Goal: Transaction & Acquisition: Purchase product/service

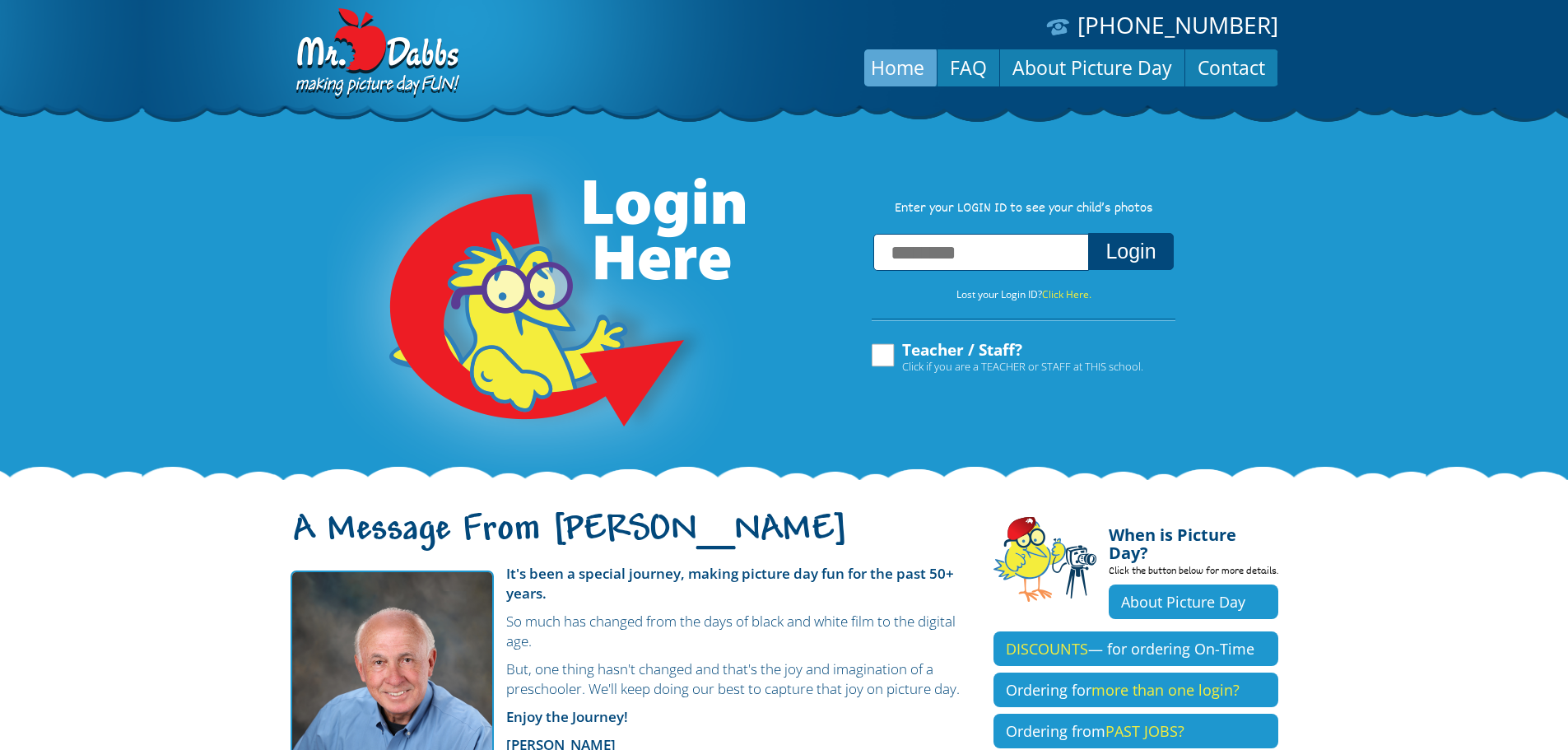
click at [921, 244] on input "text" at bounding box center [981, 252] width 216 height 37
type input "**********"
click at [1131, 270] on button "Login" at bounding box center [1131, 251] width 85 height 37
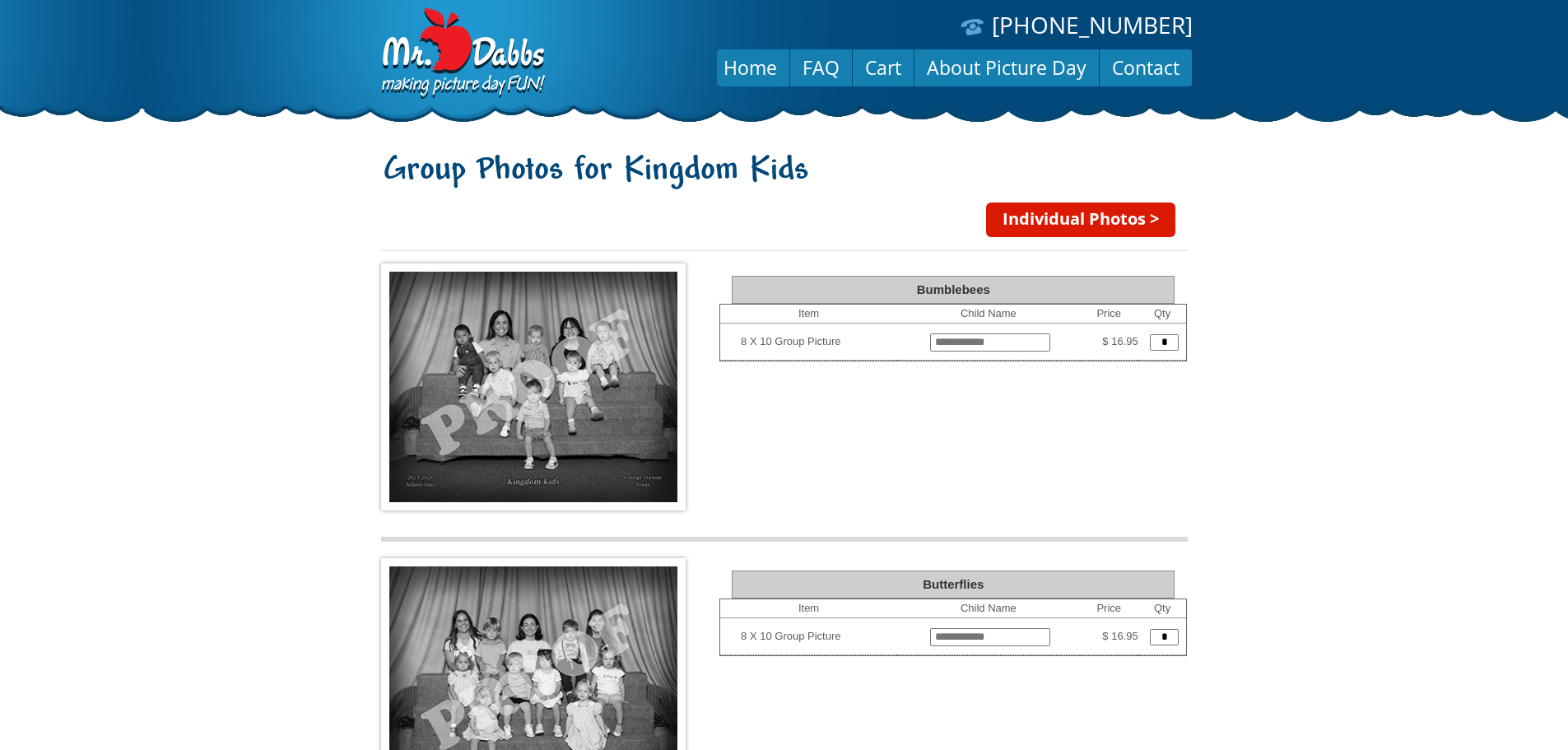
click at [1087, 222] on link "Individual Photos >" at bounding box center [1081, 219] width 189 height 35
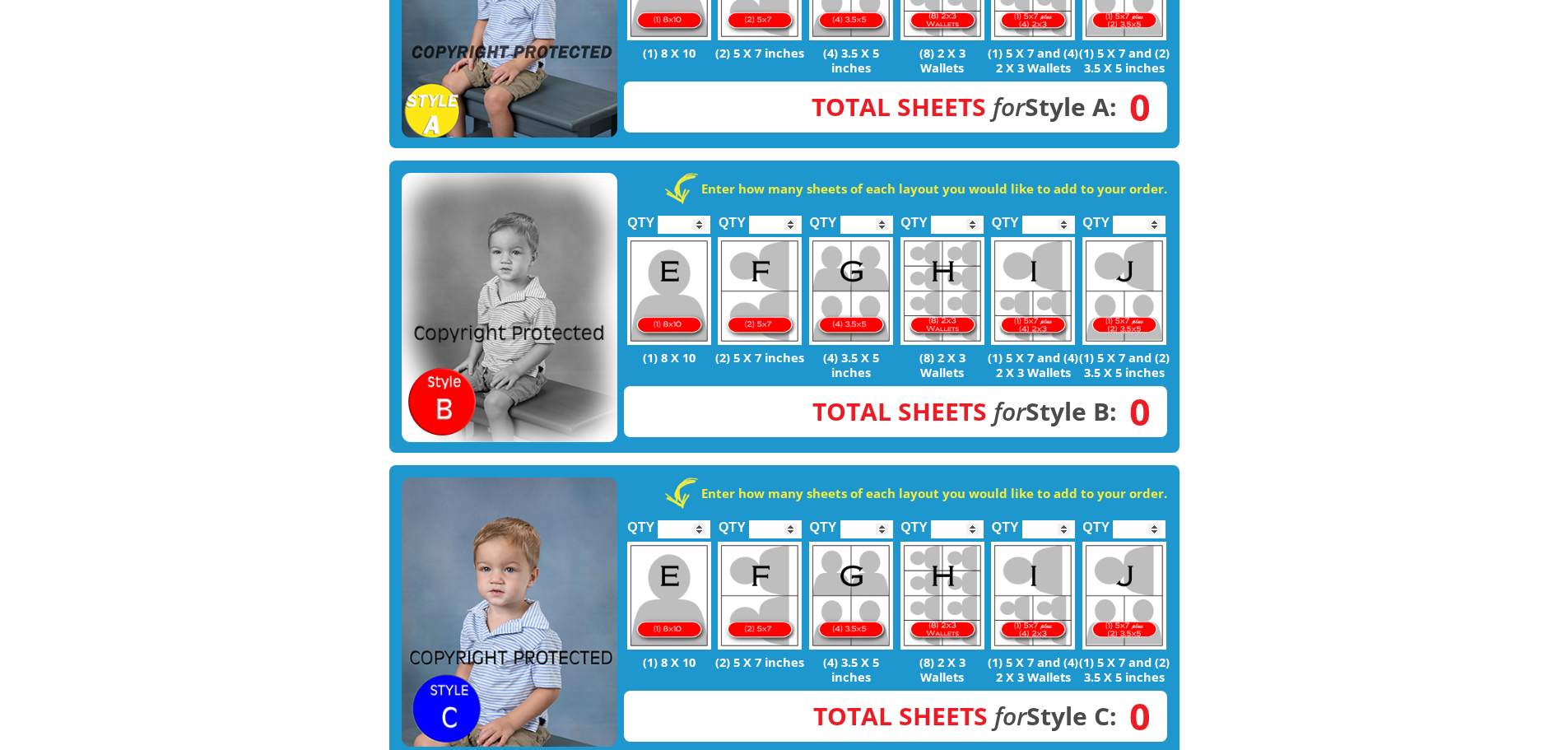
scroll to position [658, 0]
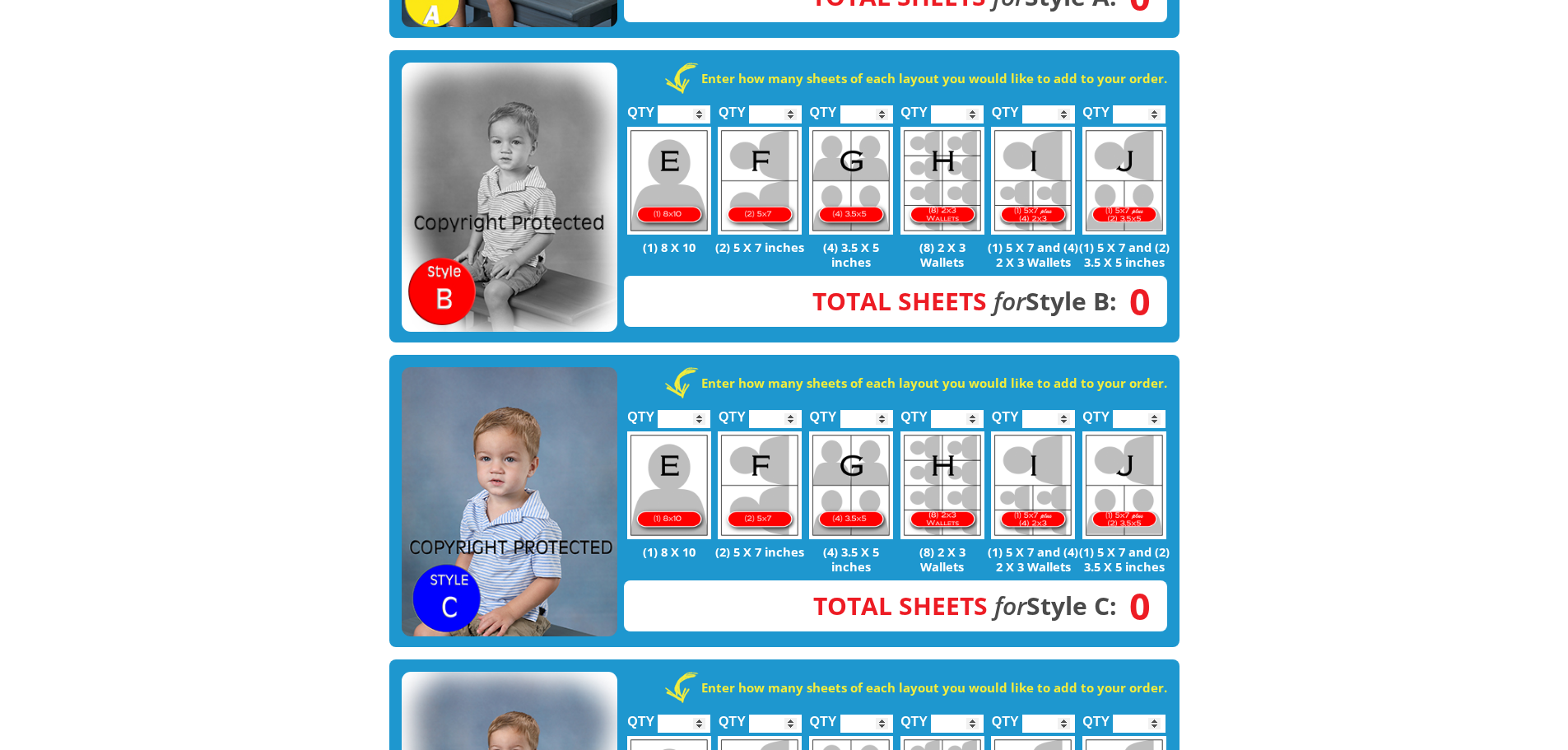
type input "*"
click at [1155, 410] on input "*" at bounding box center [1140, 418] width 53 height 18
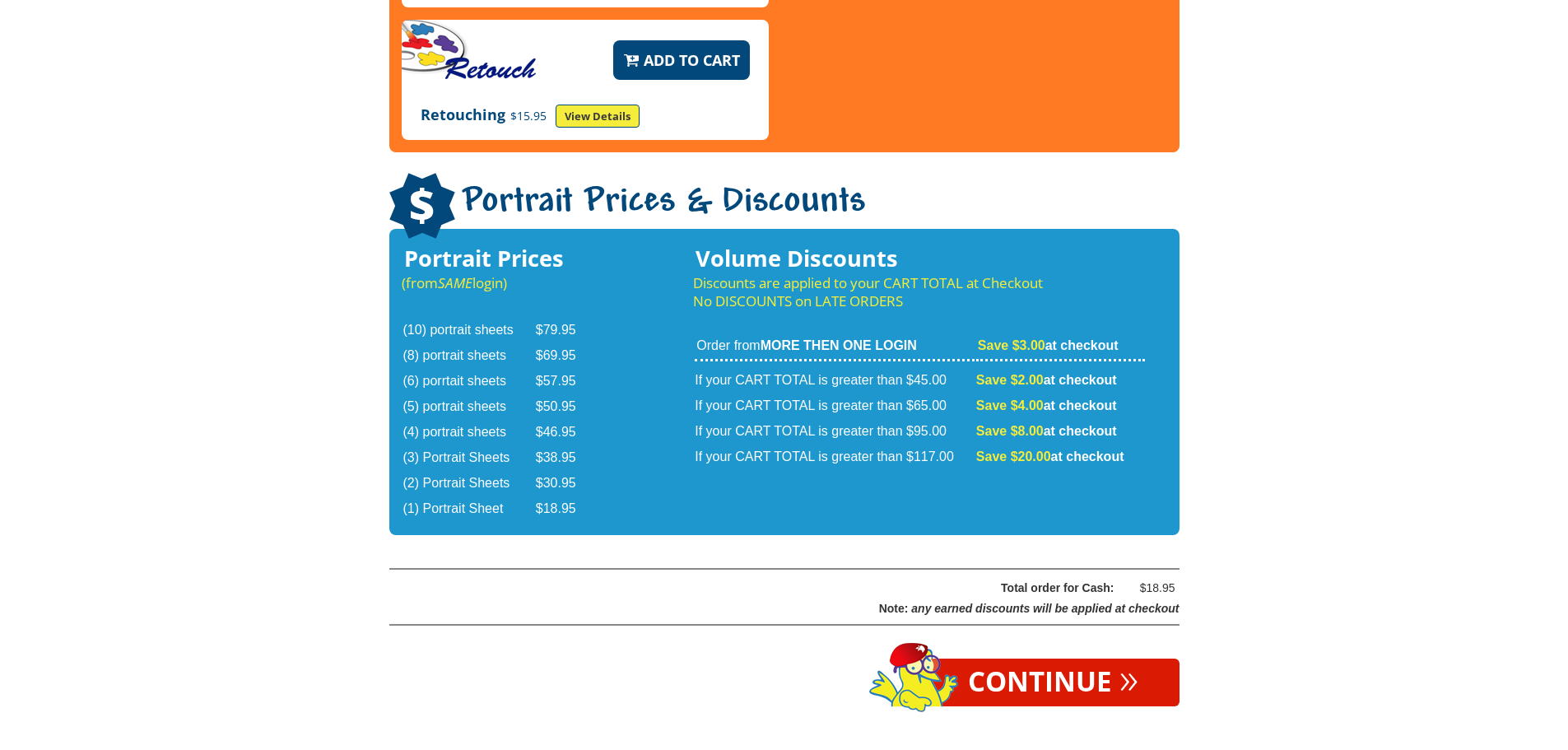
scroll to position [2687, 0]
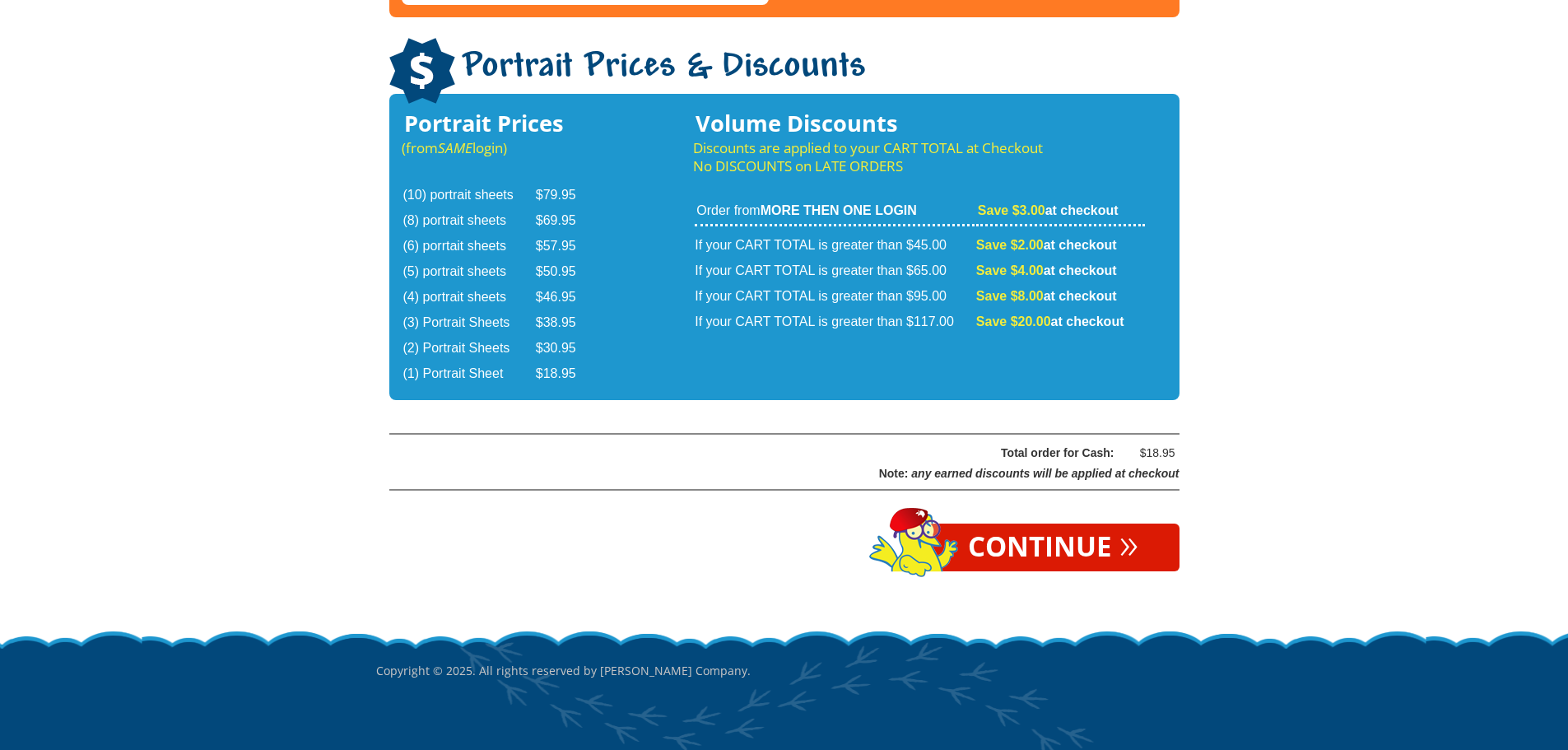
click at [995, 524] on link "Continue »" at bounding box center [1053, 548] width 253 height 47
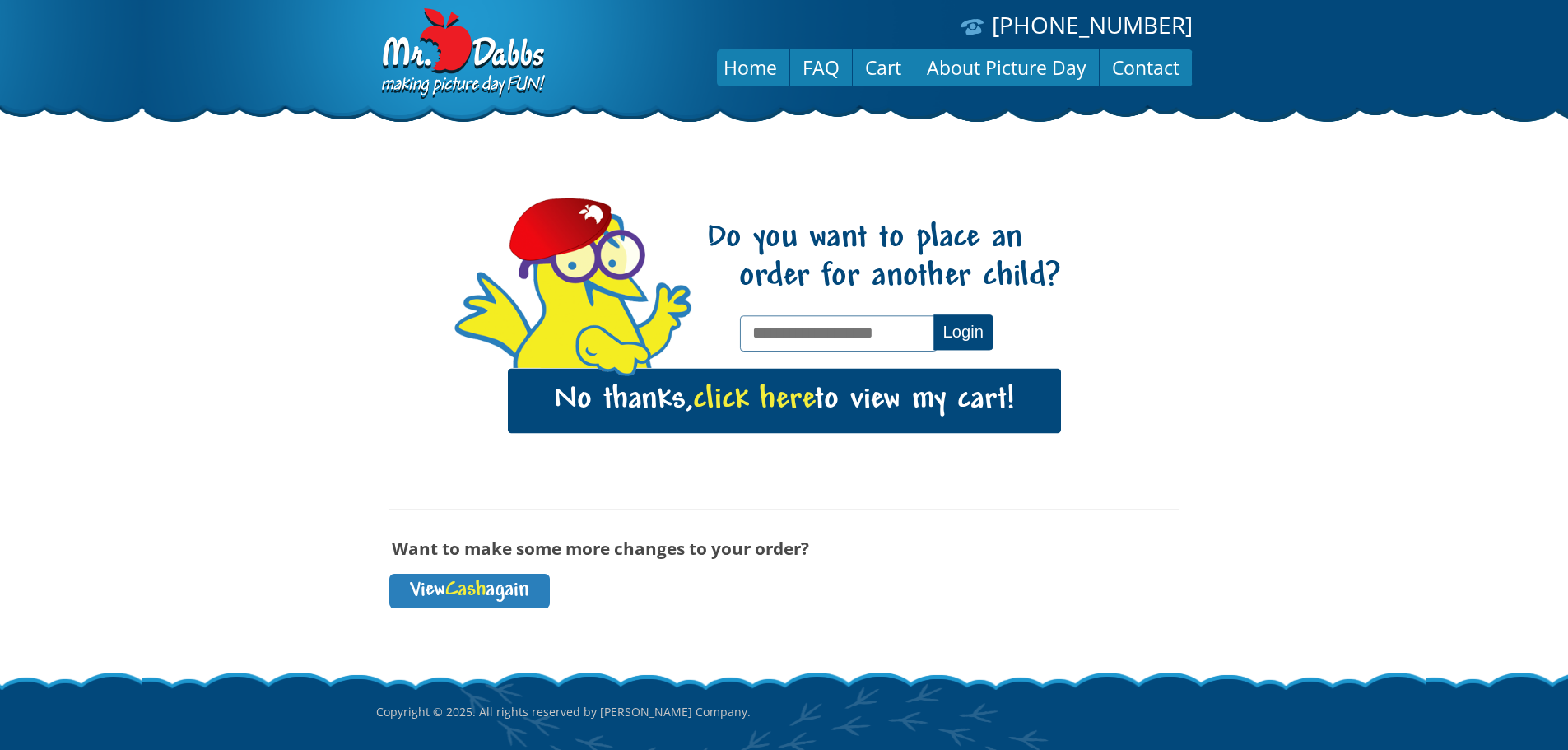
click at [815, 318] on input "text" at bounding box center [838, 332] width 197 height 35
type input "**********"
click at [981, 326] on button "Login" at bounding box center [963, 331] width 60 height 35
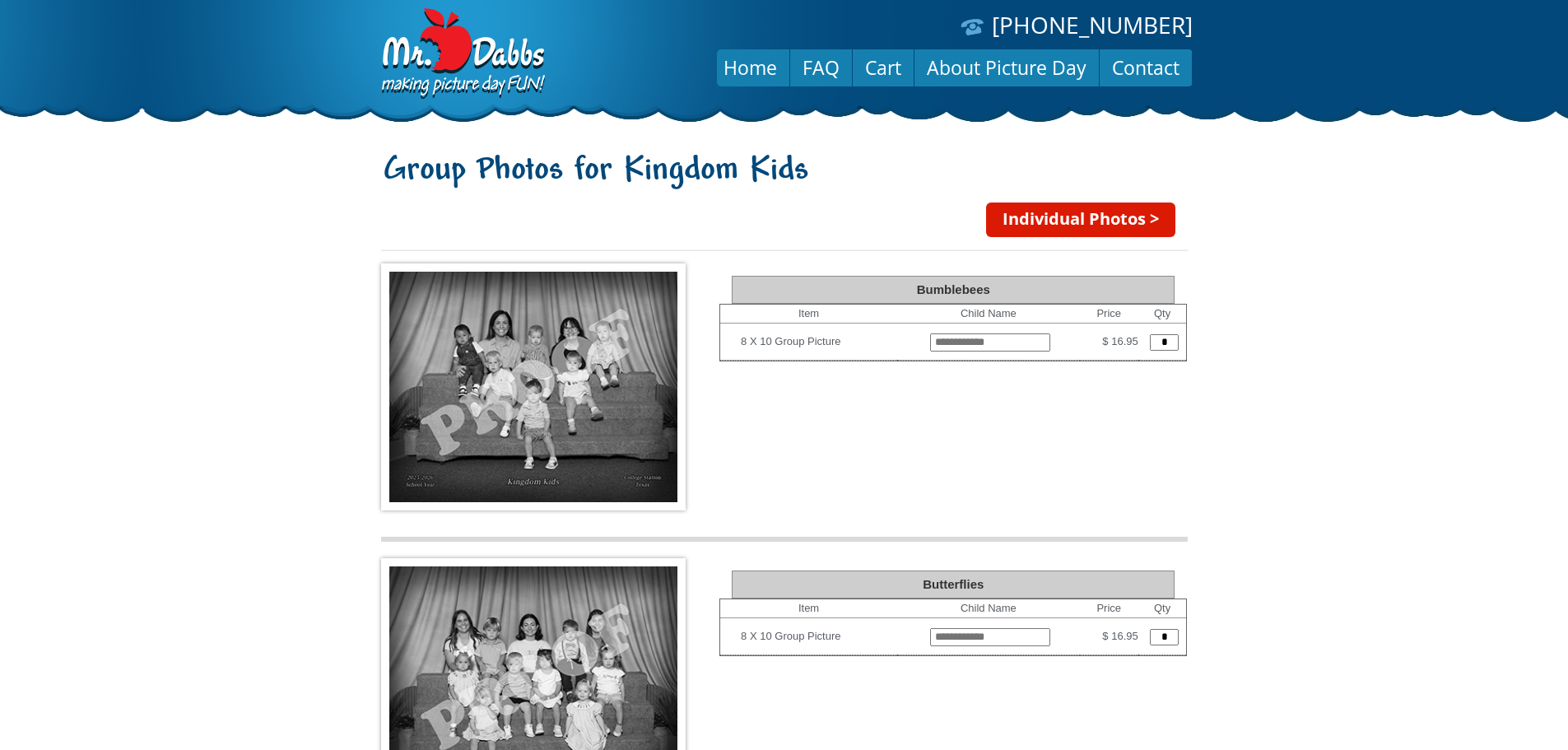
click at [1028, 221] on link "Individual Photos >" at bounding box center [1081, 219] width 189 height 35
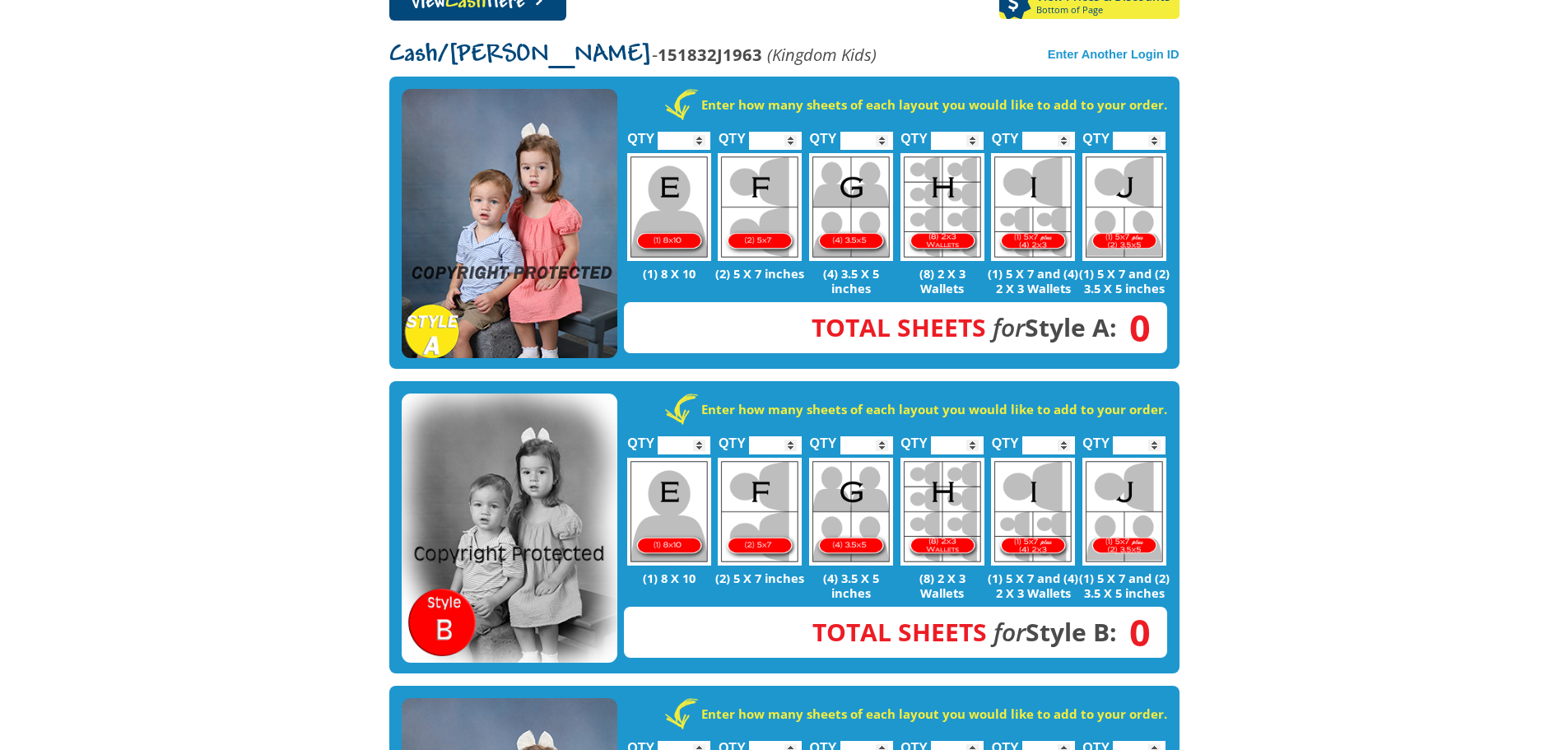
scroll to position [658, 0]
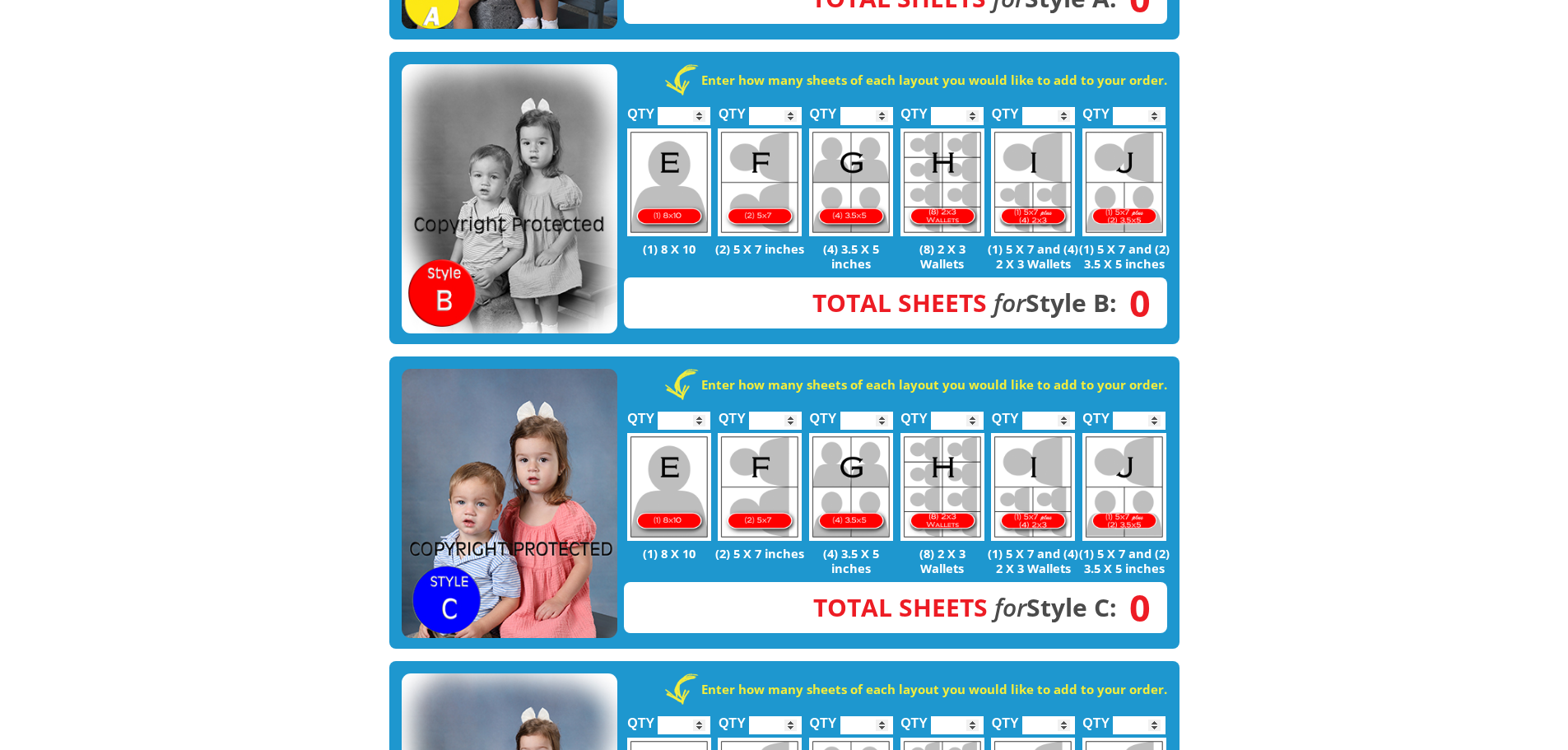
type input "*"
click at [1153, 411] on input "*" at bounding box center [1140, 420] width 53 height 18
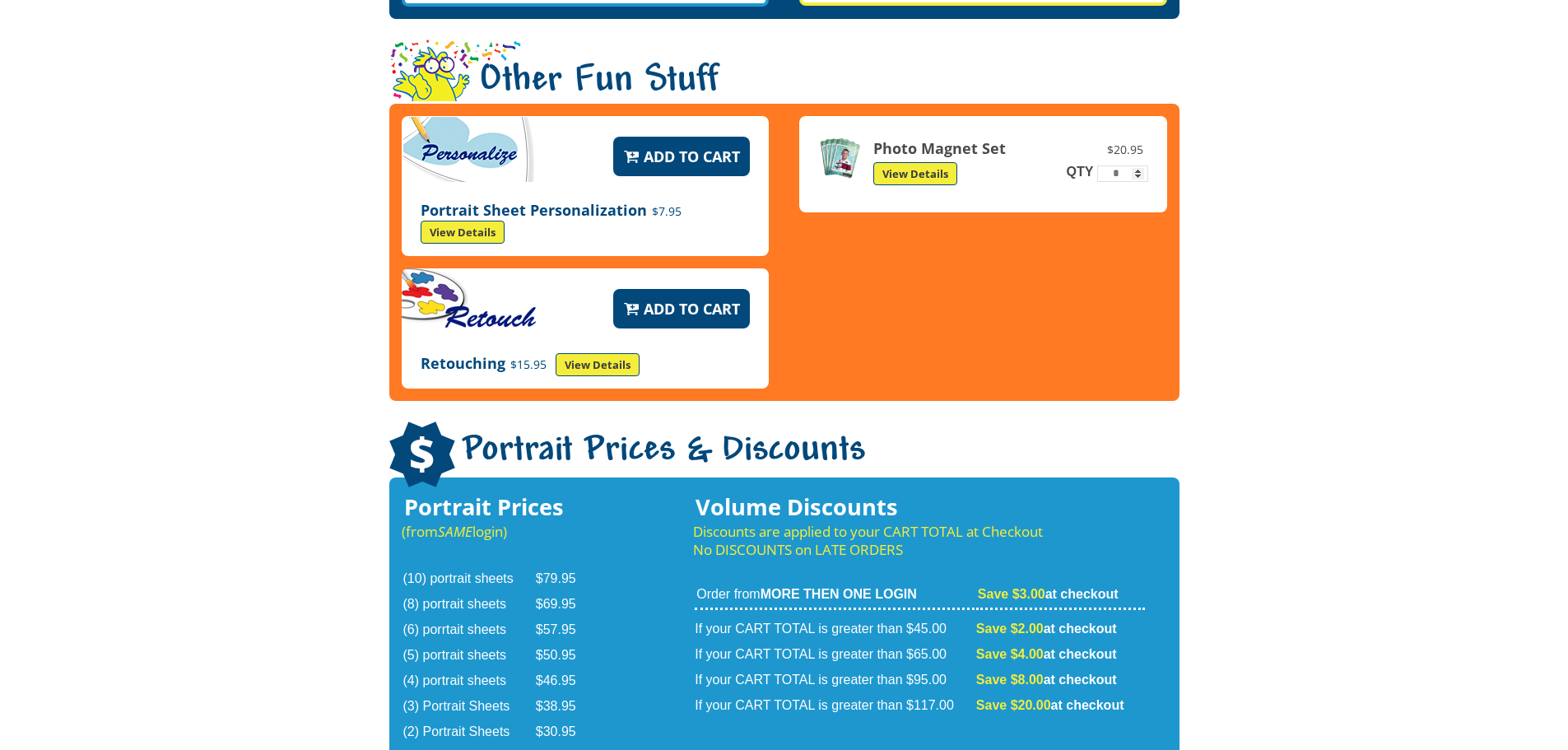
scroll to position [2688, 0]
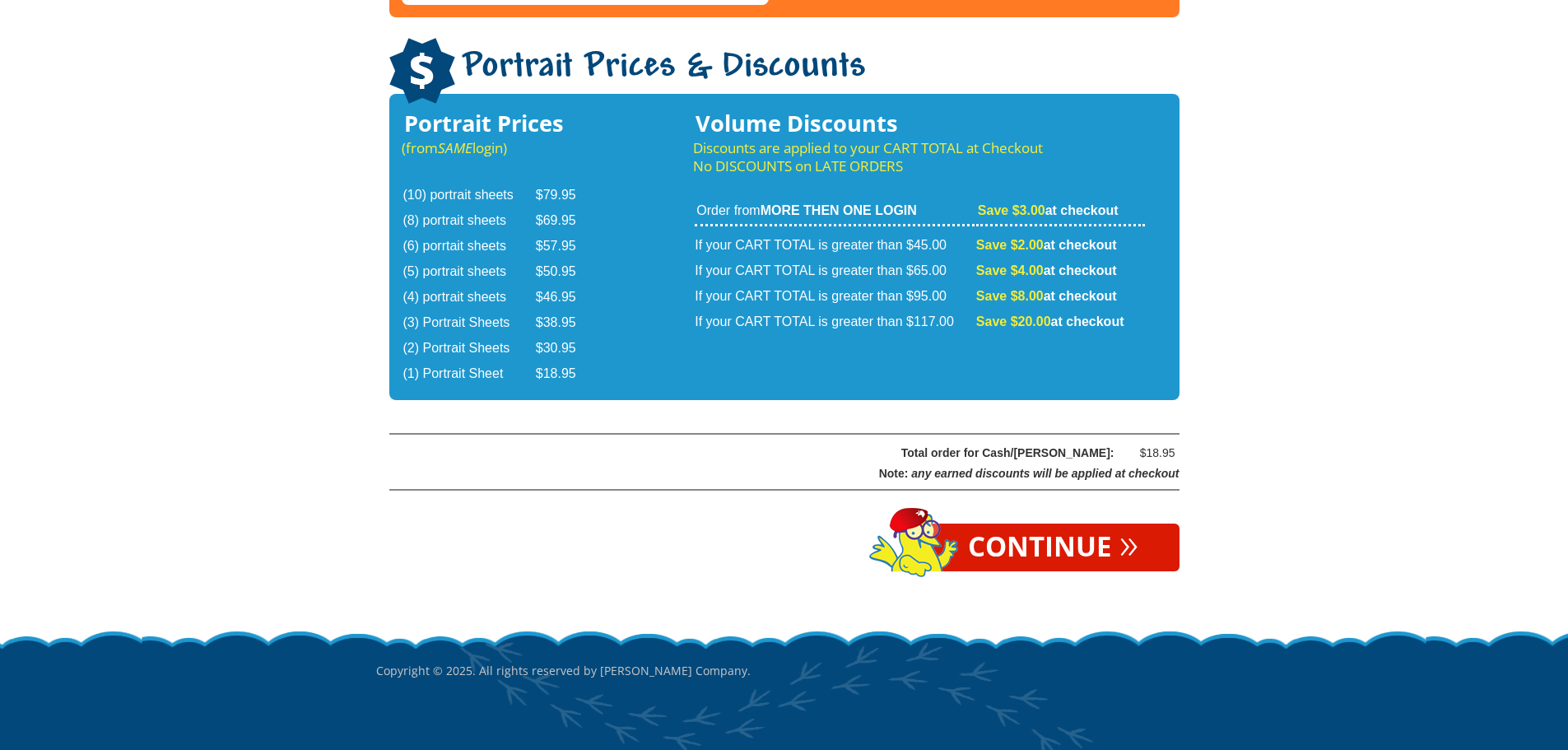
click at [1019, 524] on link "Continue »" at bounding box center [1053, 548] width 253 height 47
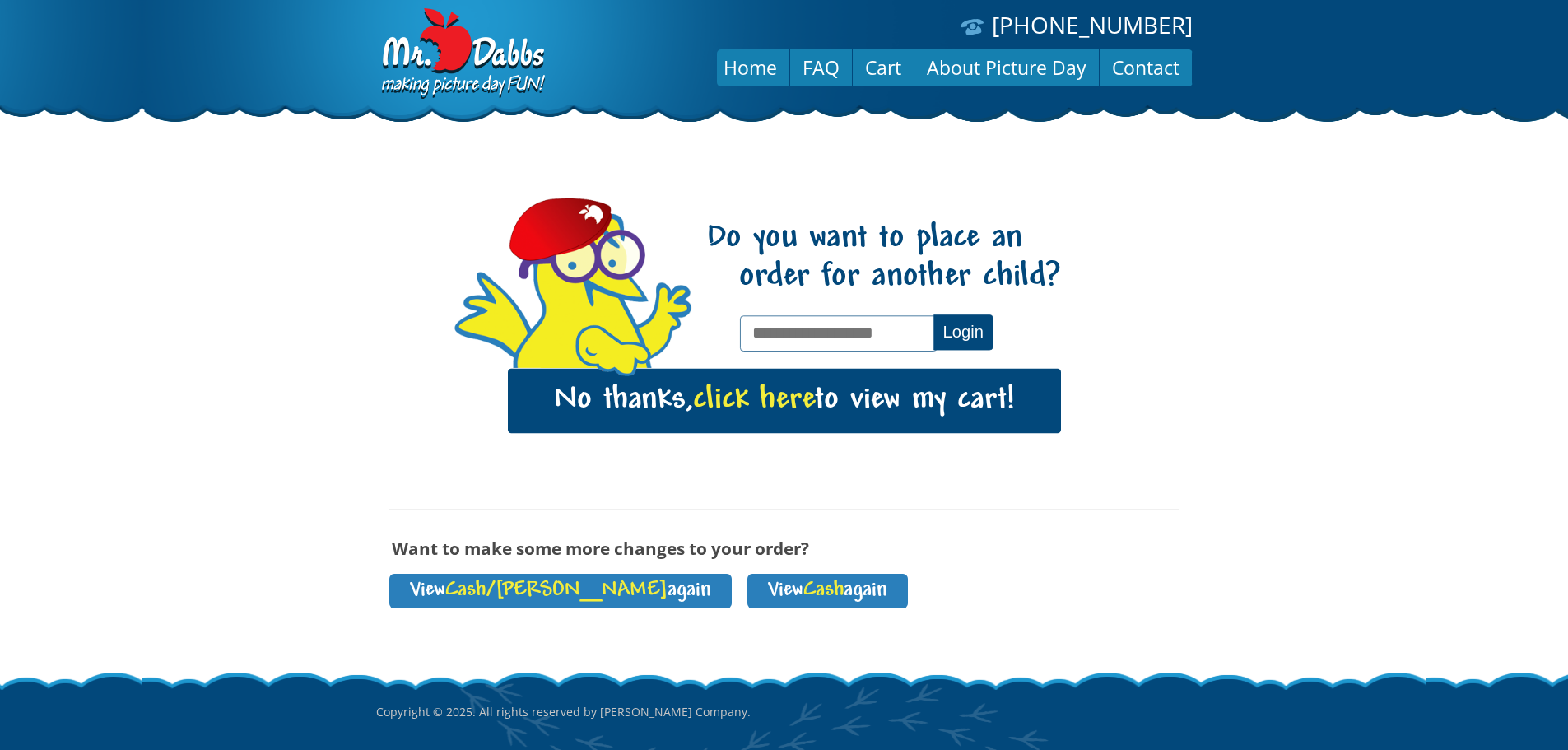
click at [896, 323] on input "text" at bounding box center [838, 332] width 197 height 35
paste input "**********"
type input "**********"
click at [956, 335] on button "Login" at bounding box center [963, 331] width 60 height 35
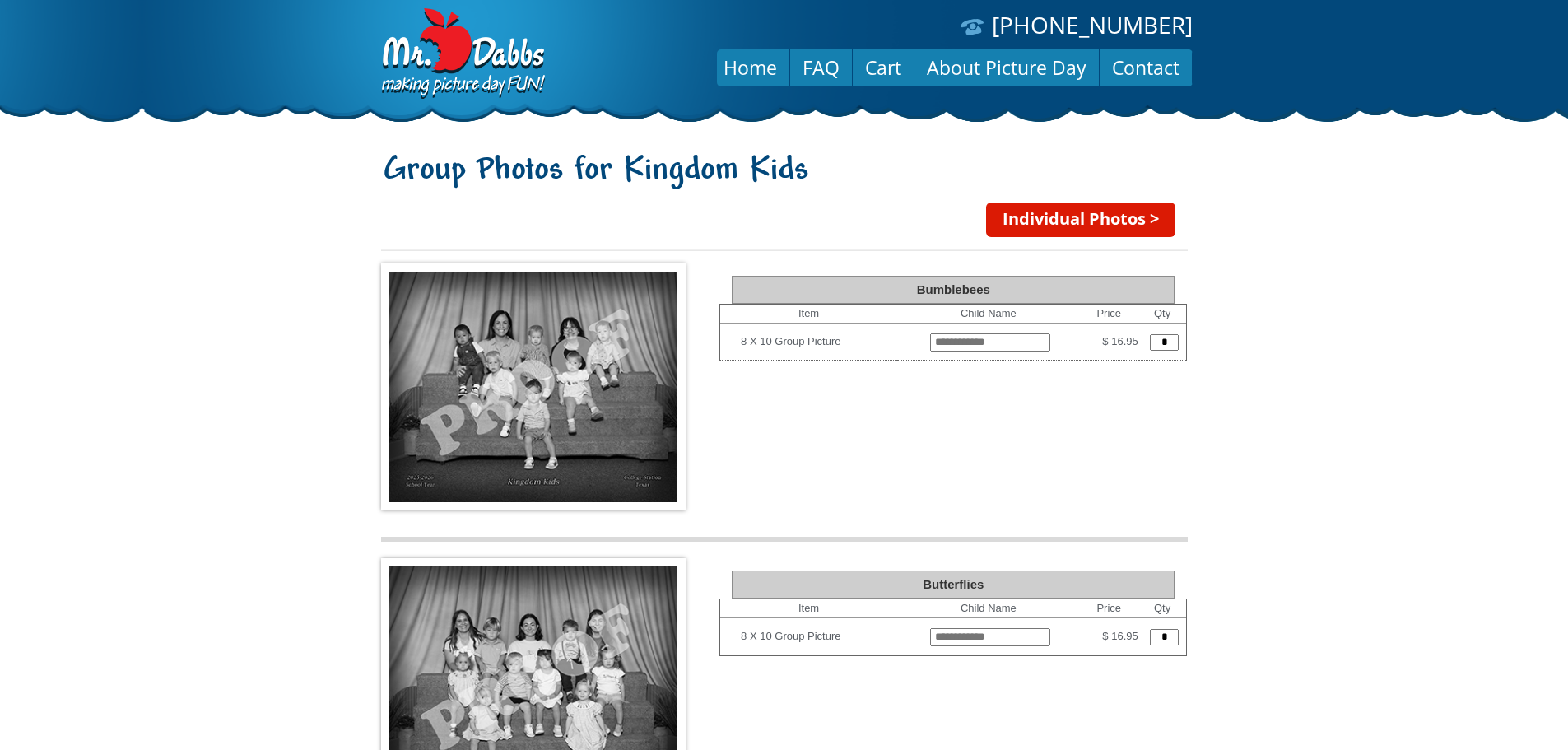
click at [1057, 231] on link "Individual Photos >" at bounding box center [1081, 219] width 189 height 35
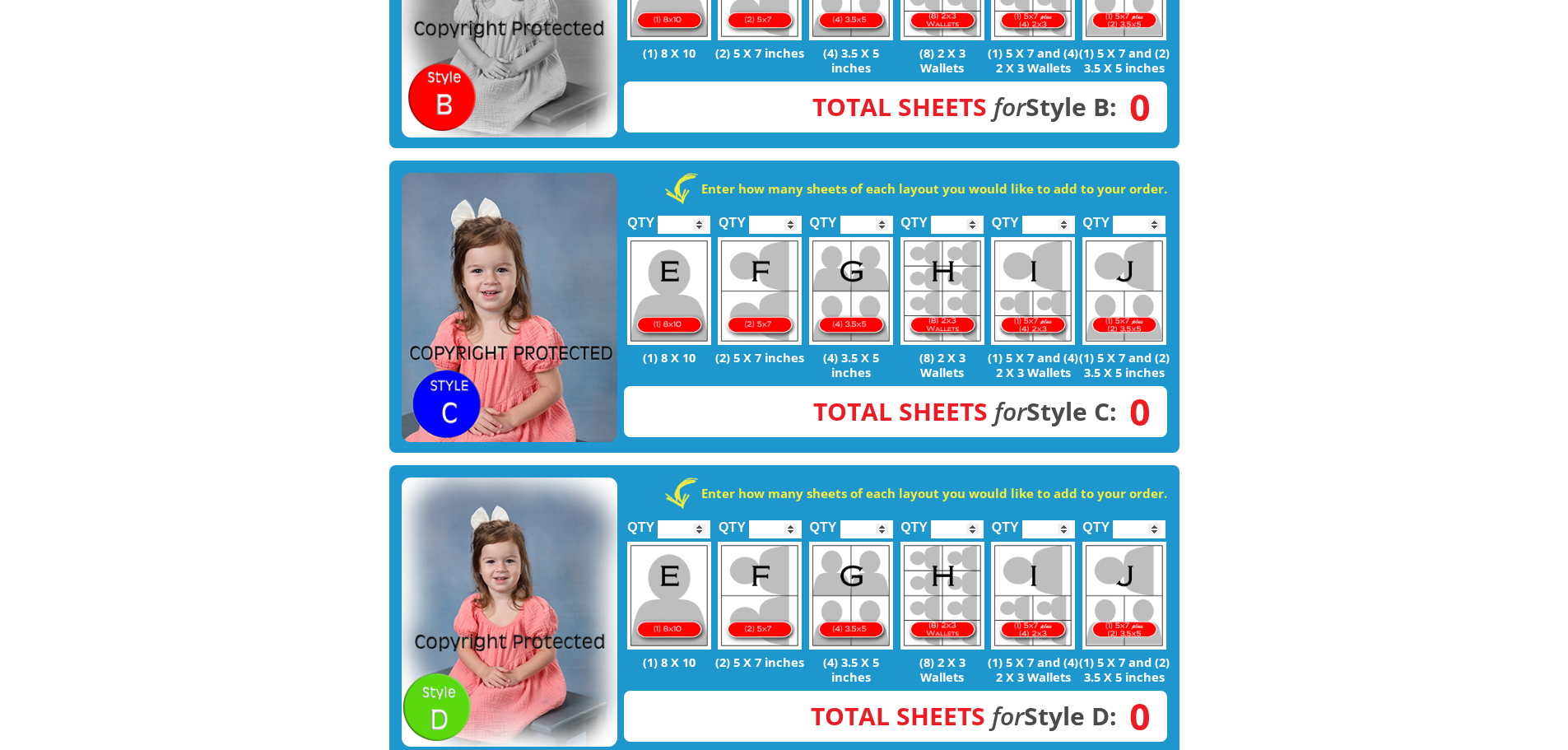
scroll to position [823, 0]
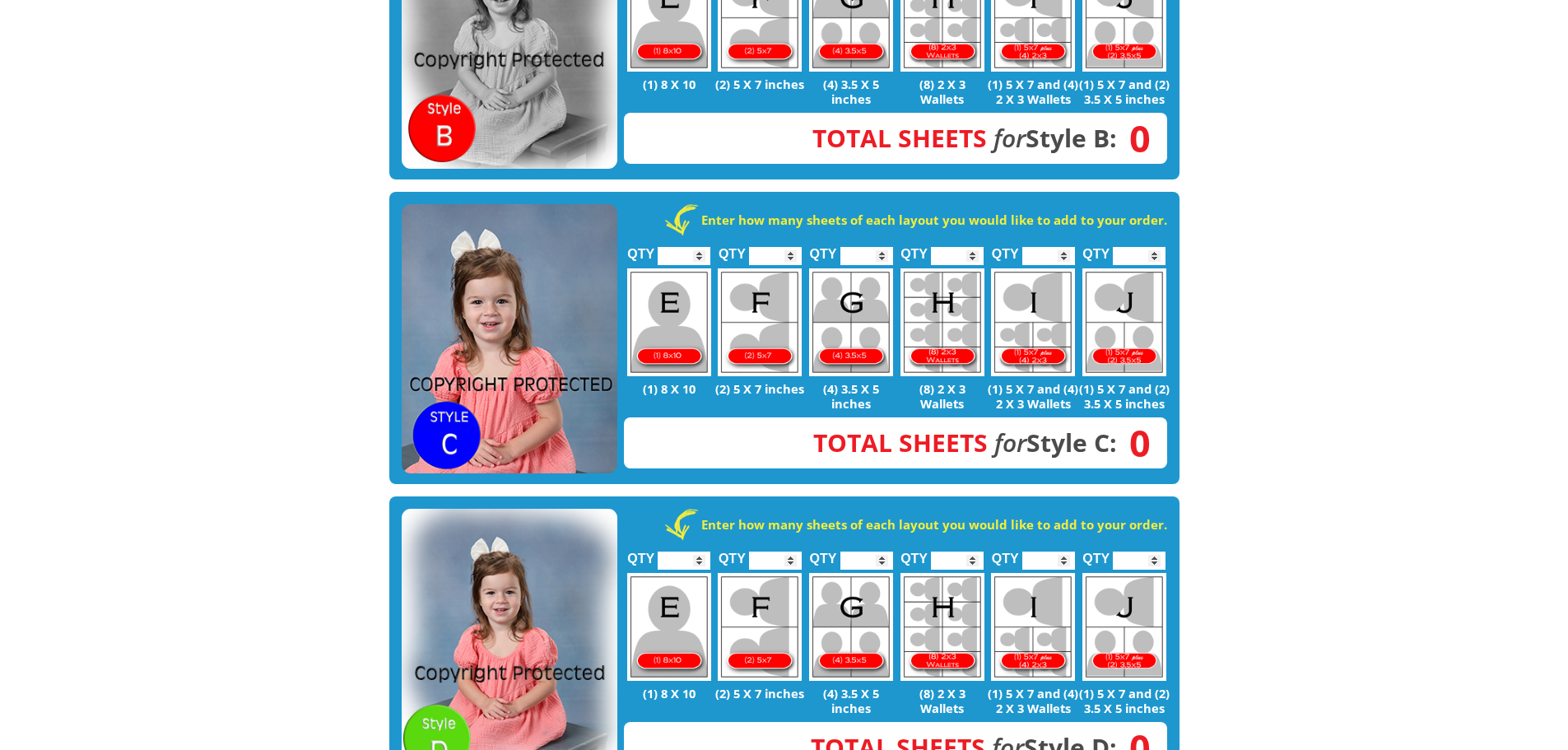
type input "*"
click at [1158, 247] on input "*" at bounding box center [1140, 255] width 53 height 18
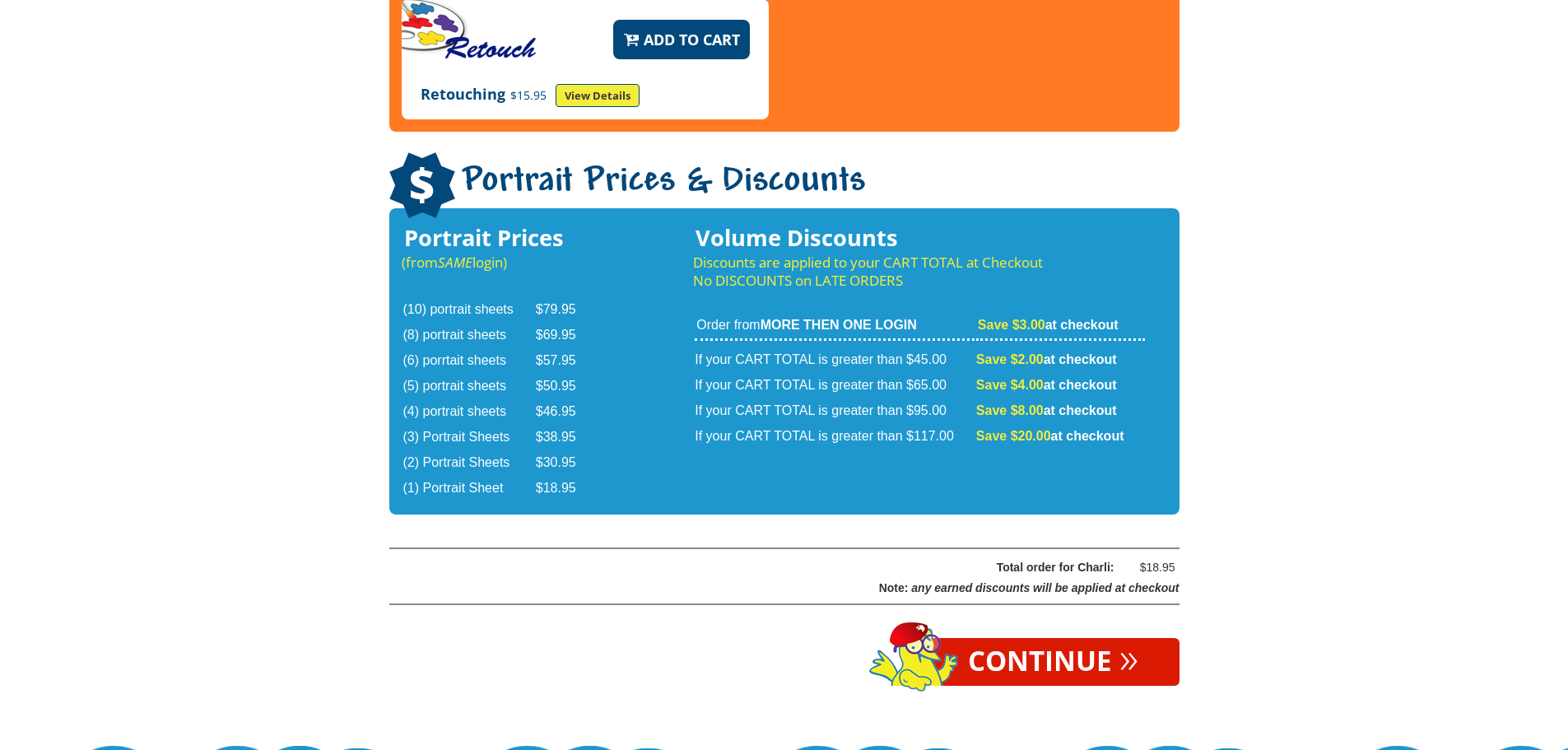
scroll to position [2688, 0]
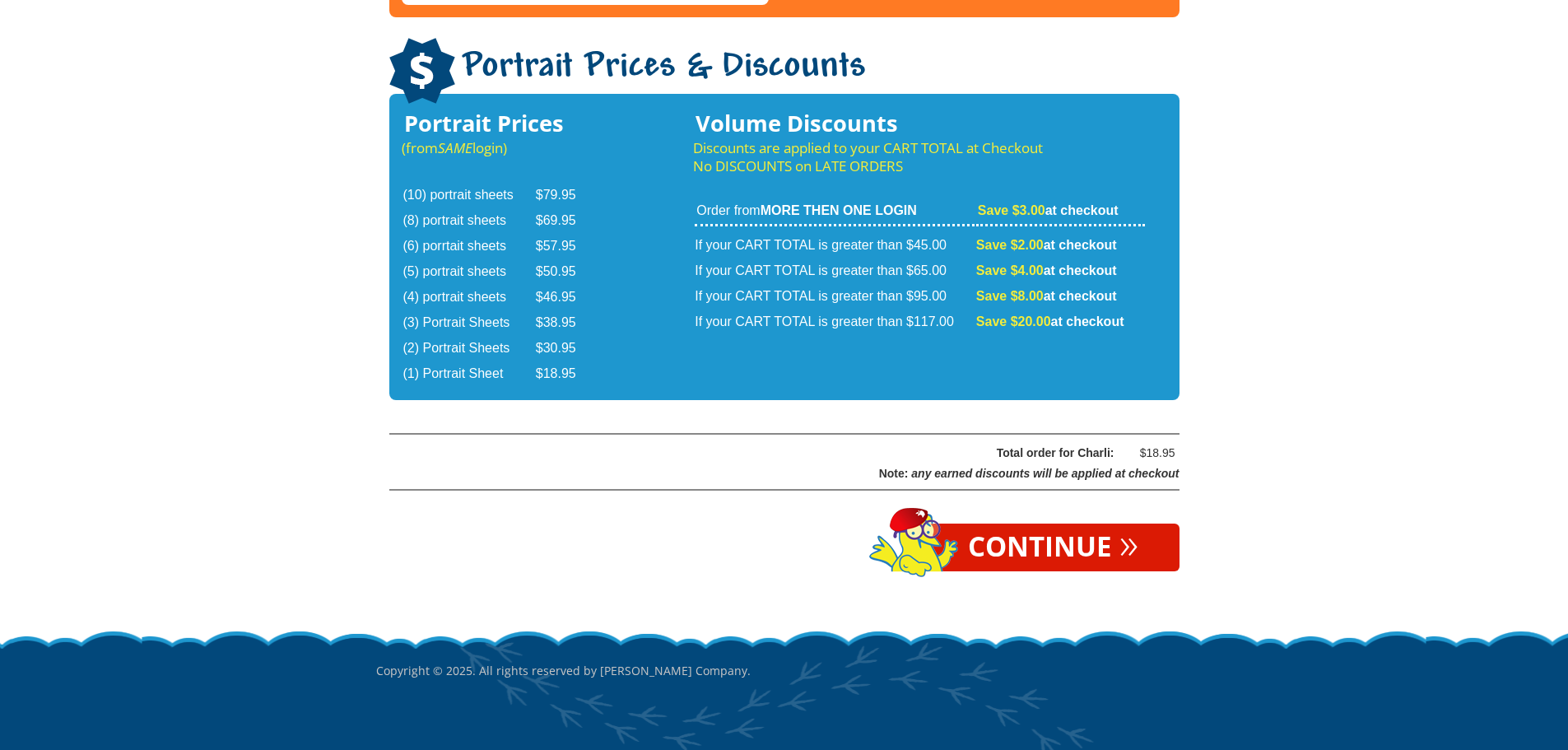
click at [1058, 524] on link "Continue »" at bounding box center [1053, 548] width 253 height 47
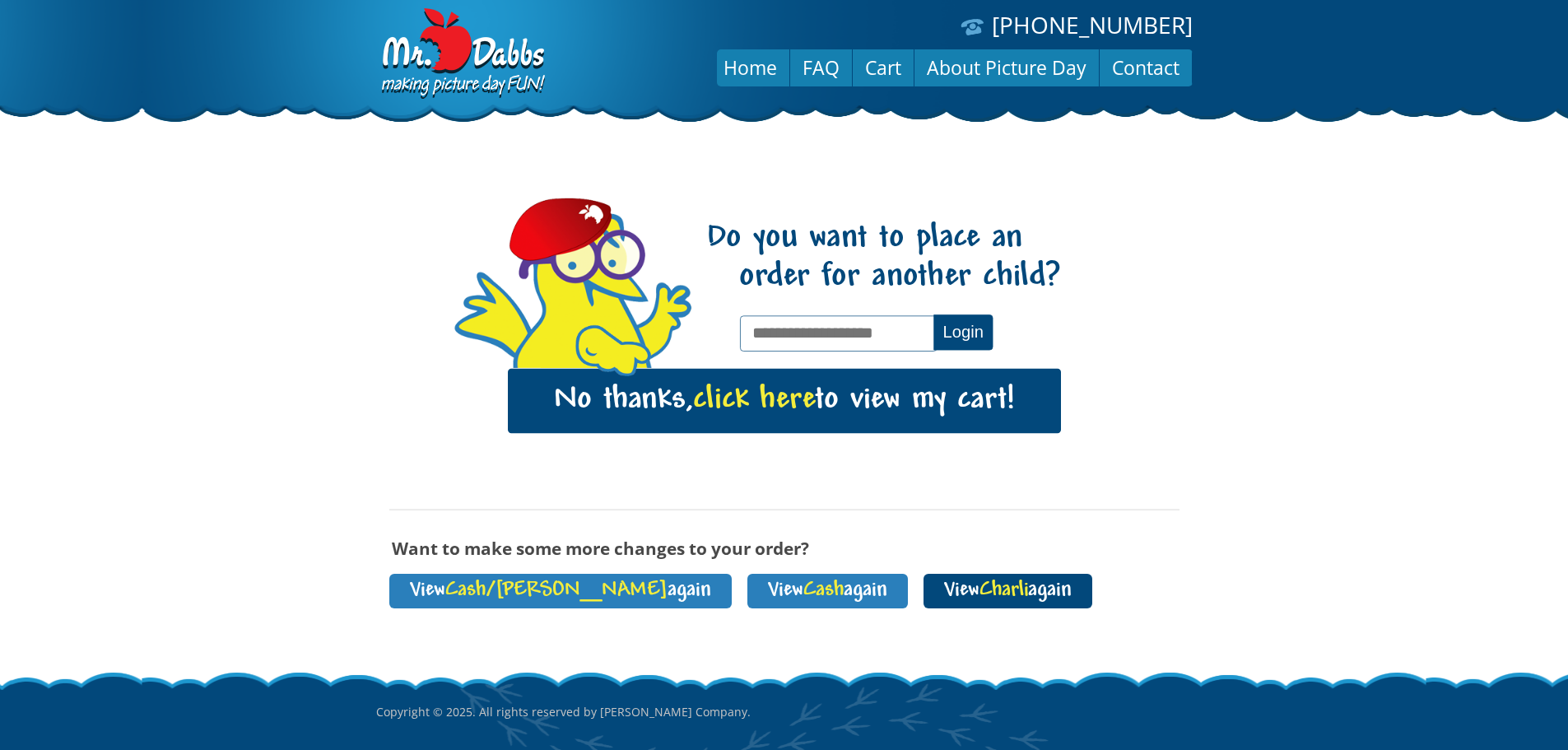
click at [923, 593] on link "View Charli again" at bounding box center [1007, 591] width 168 height 35
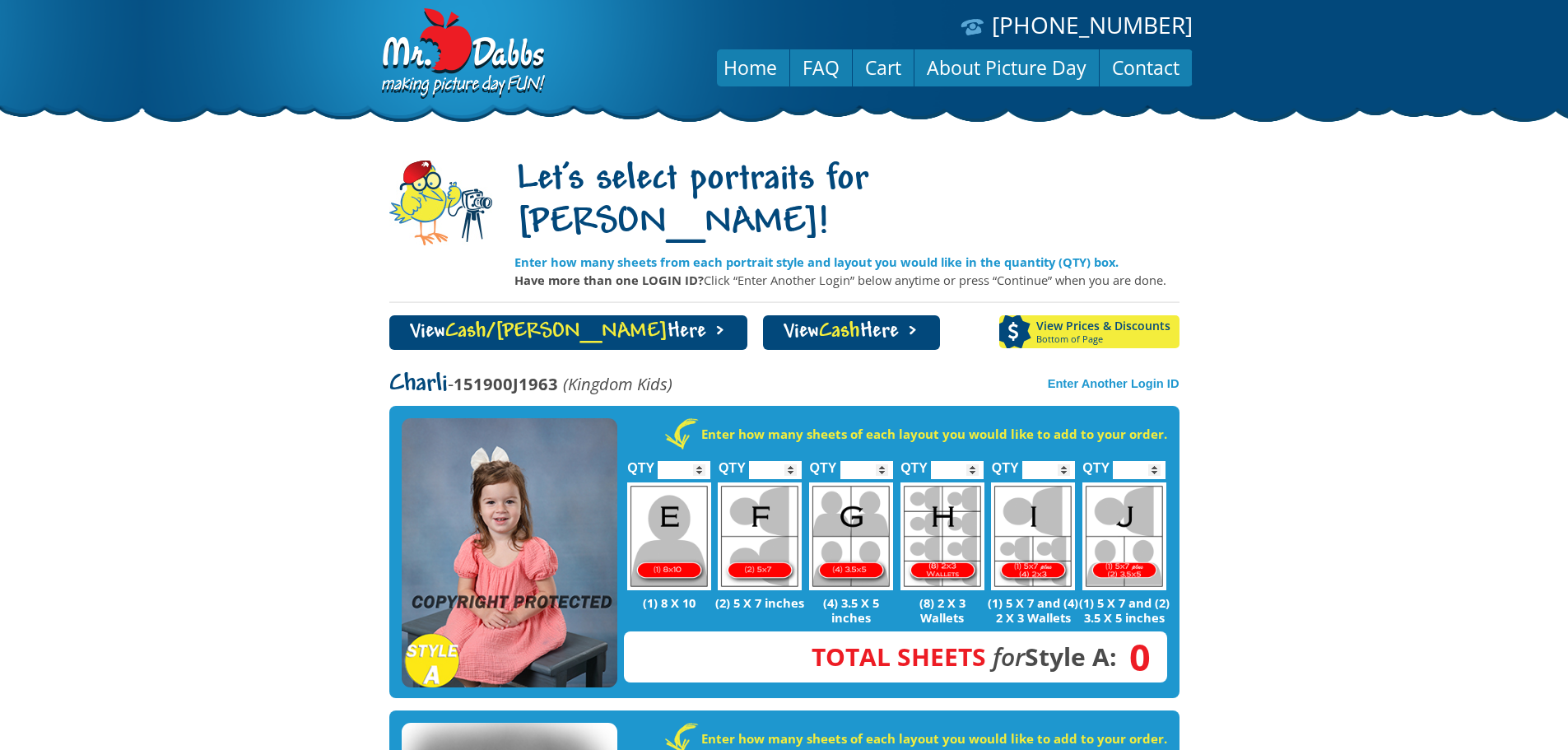
click at [468, 321] on span "Cash/[PERSON_NAME]" at bounding box center [556, 331] width 222 height 22
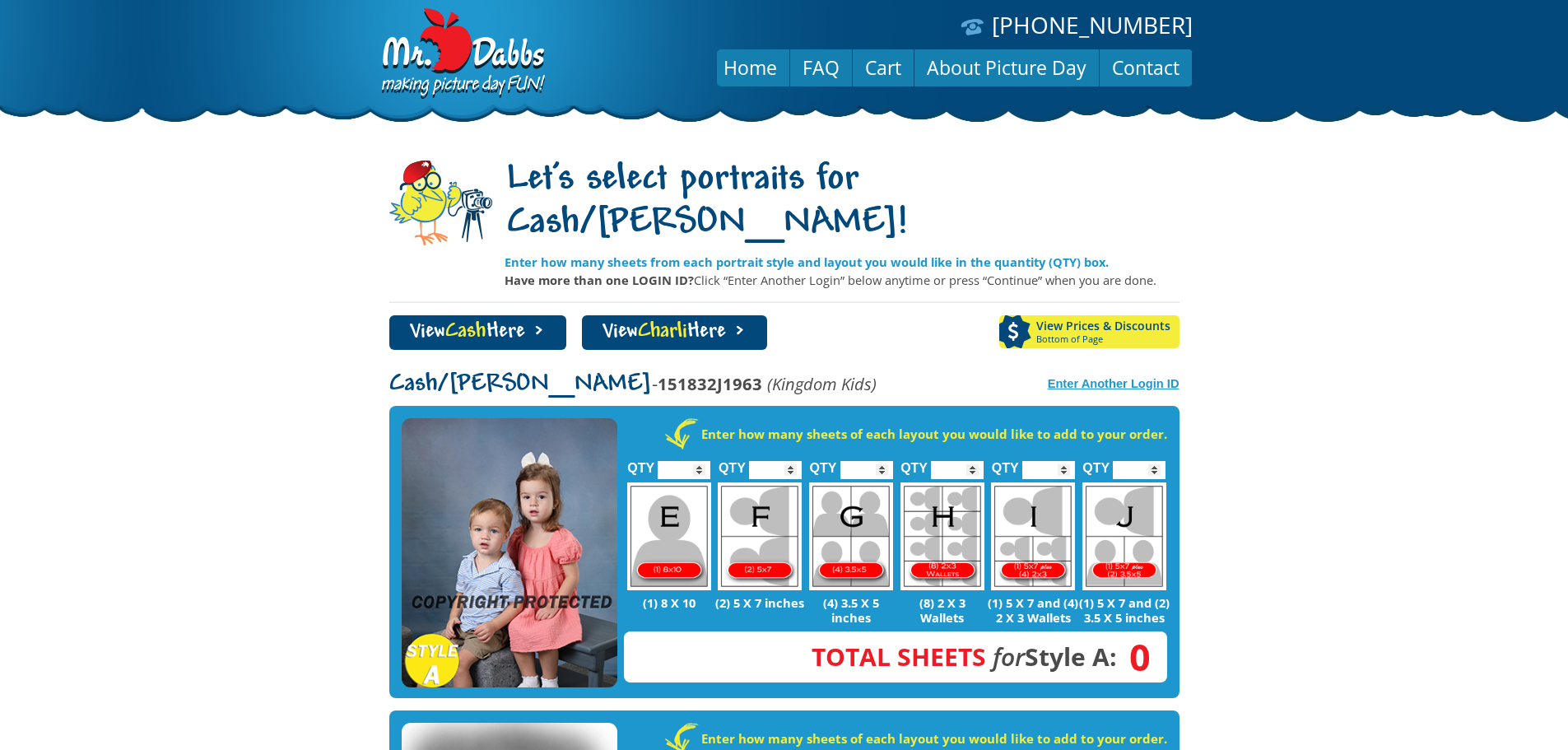
click at [1089, 377] on strong "Enter Another Login ID" at bounding box center [1113, 384] width 131 height 13
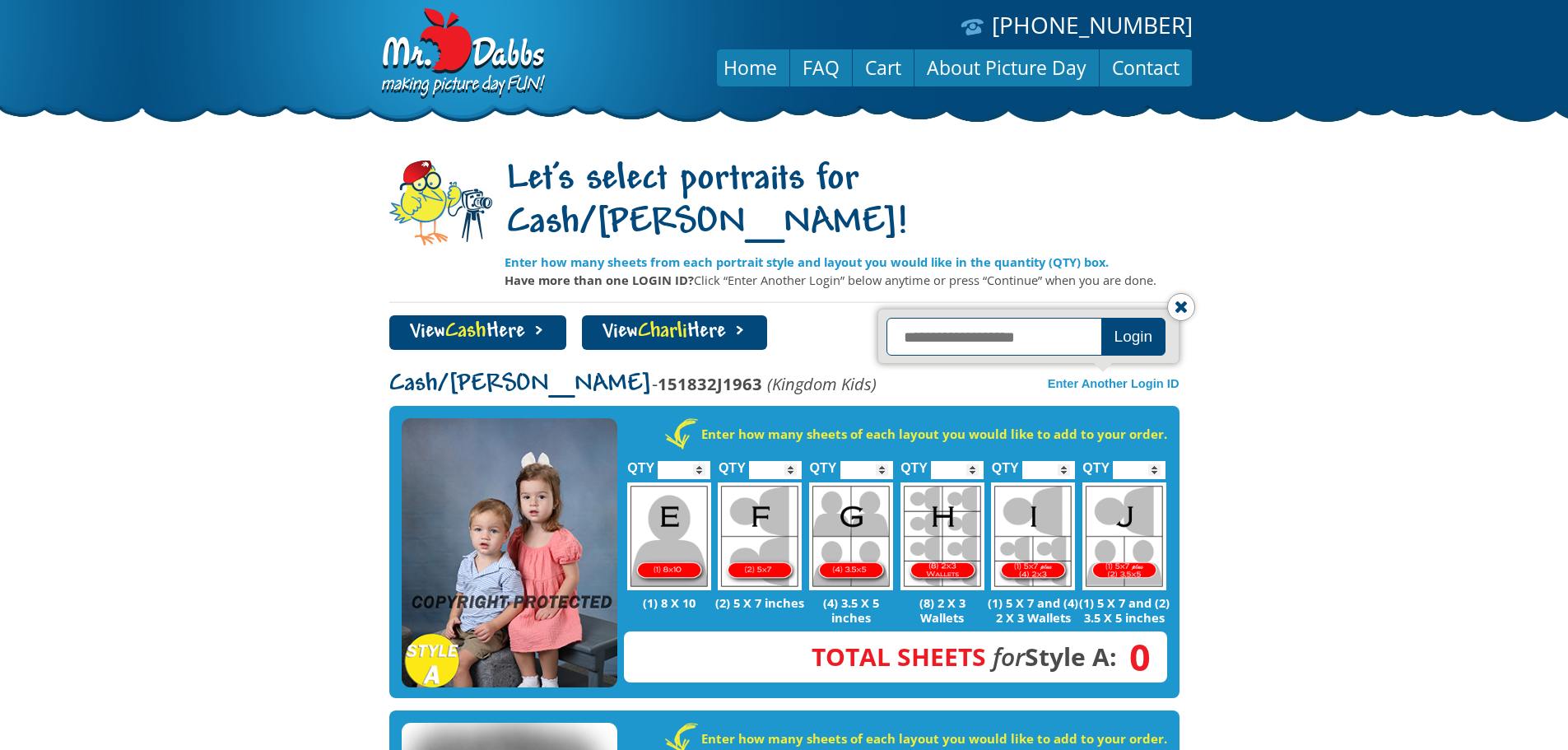
click at [1033, 318] on input "text" at bounding box center [996, 337] width 219 height 38
type input "**********"
click at [1139, 318] on button "Login" at bounding box center [1133, 337] width 65 height 38
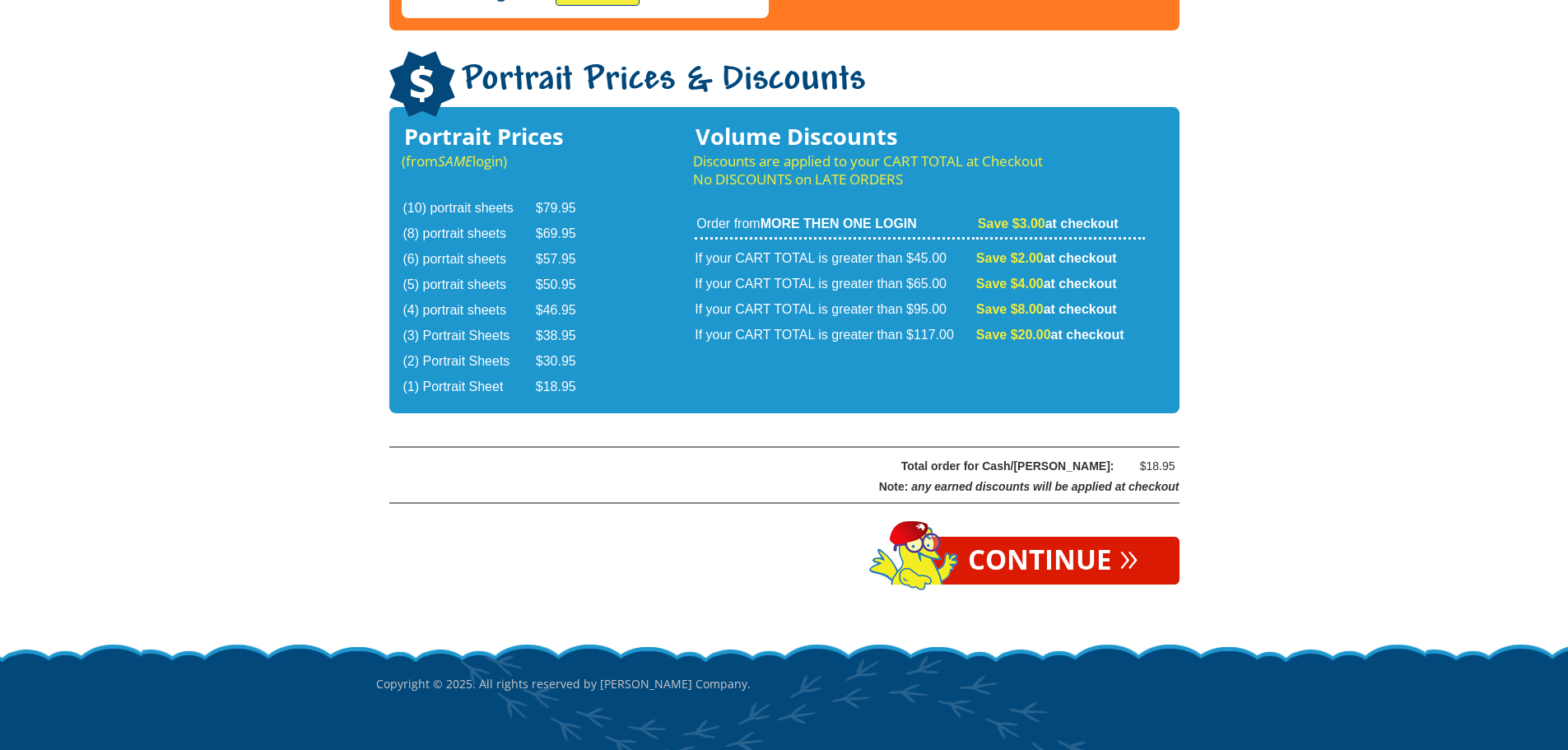
scroll to position [2688, 0]
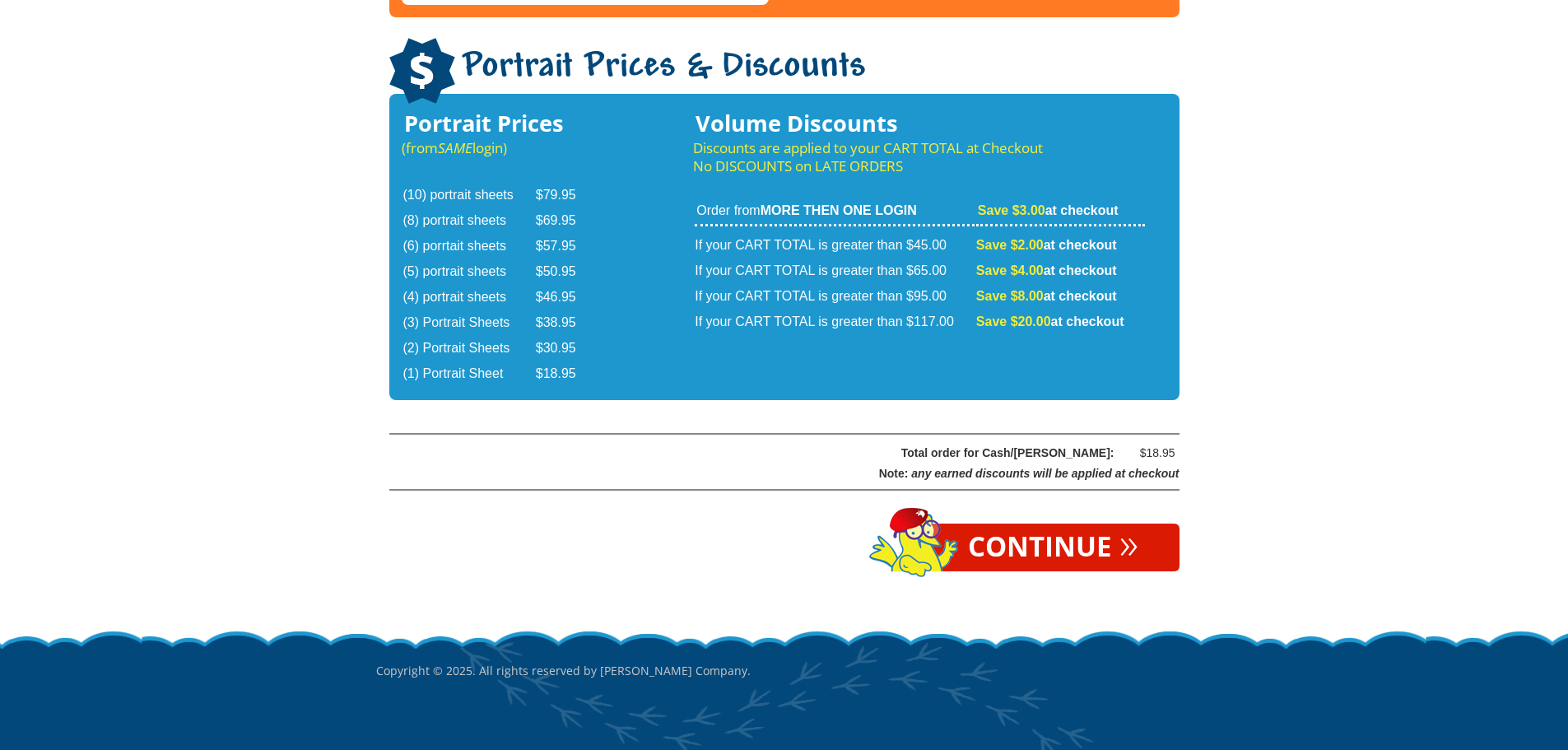
click at [1051, 524] on link "Continue »" at bounding box center [1053, 548] width 253 height 47
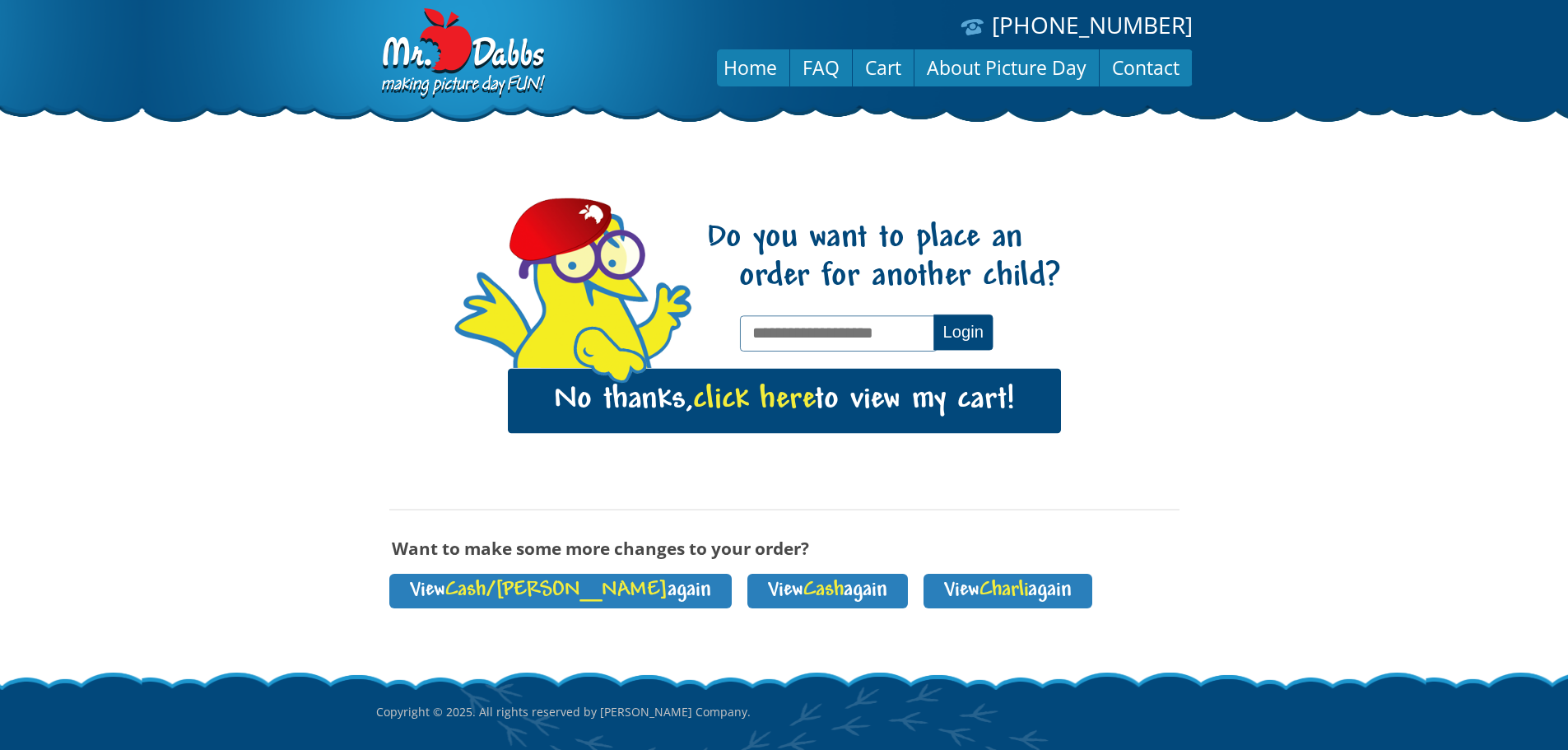
click at [740, 407] on span "click here" at bounding box center [754, 401] width 122 height 34
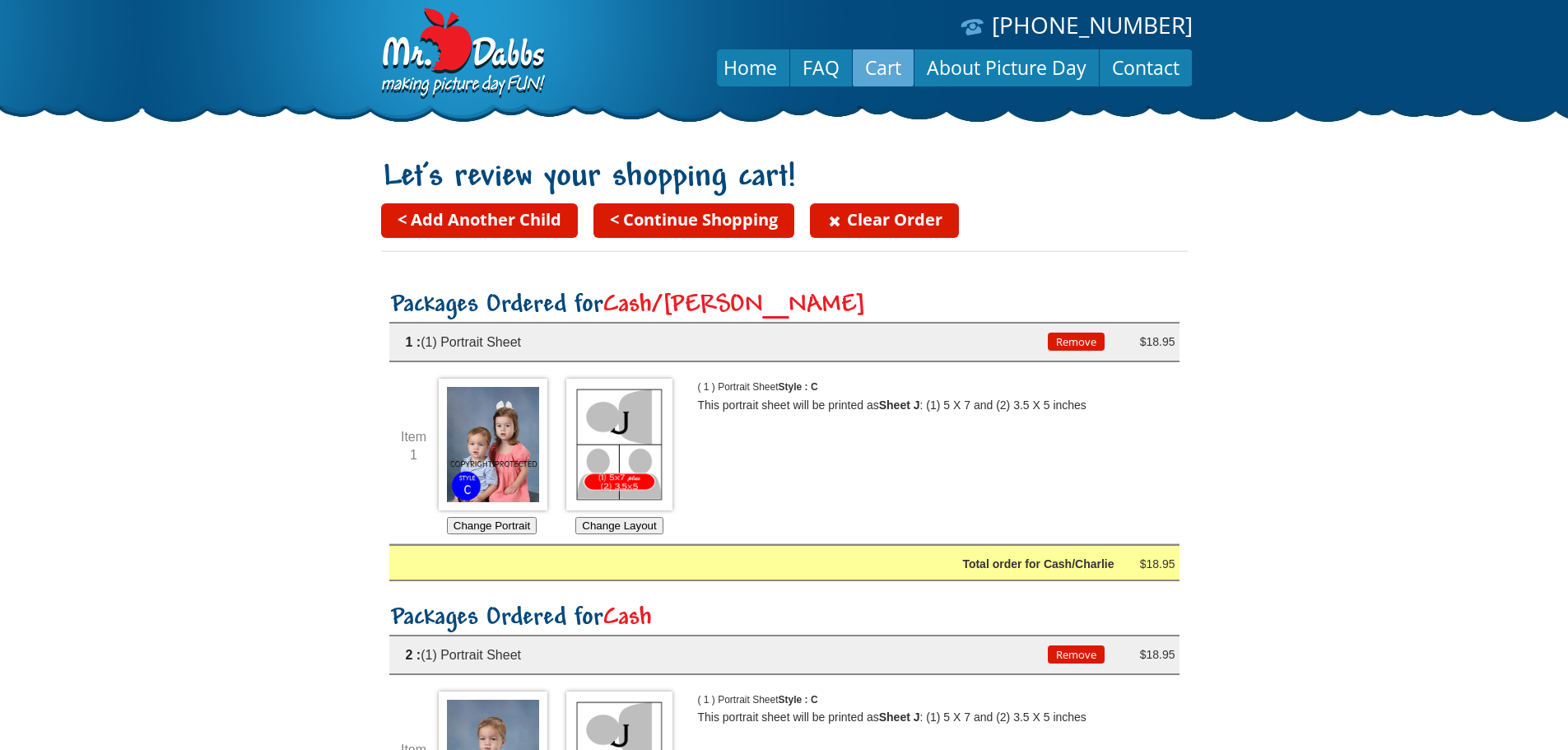
click at [706, 211] on link "< Continue Shopping" at bounding box center [693, 220] width 200 height 35
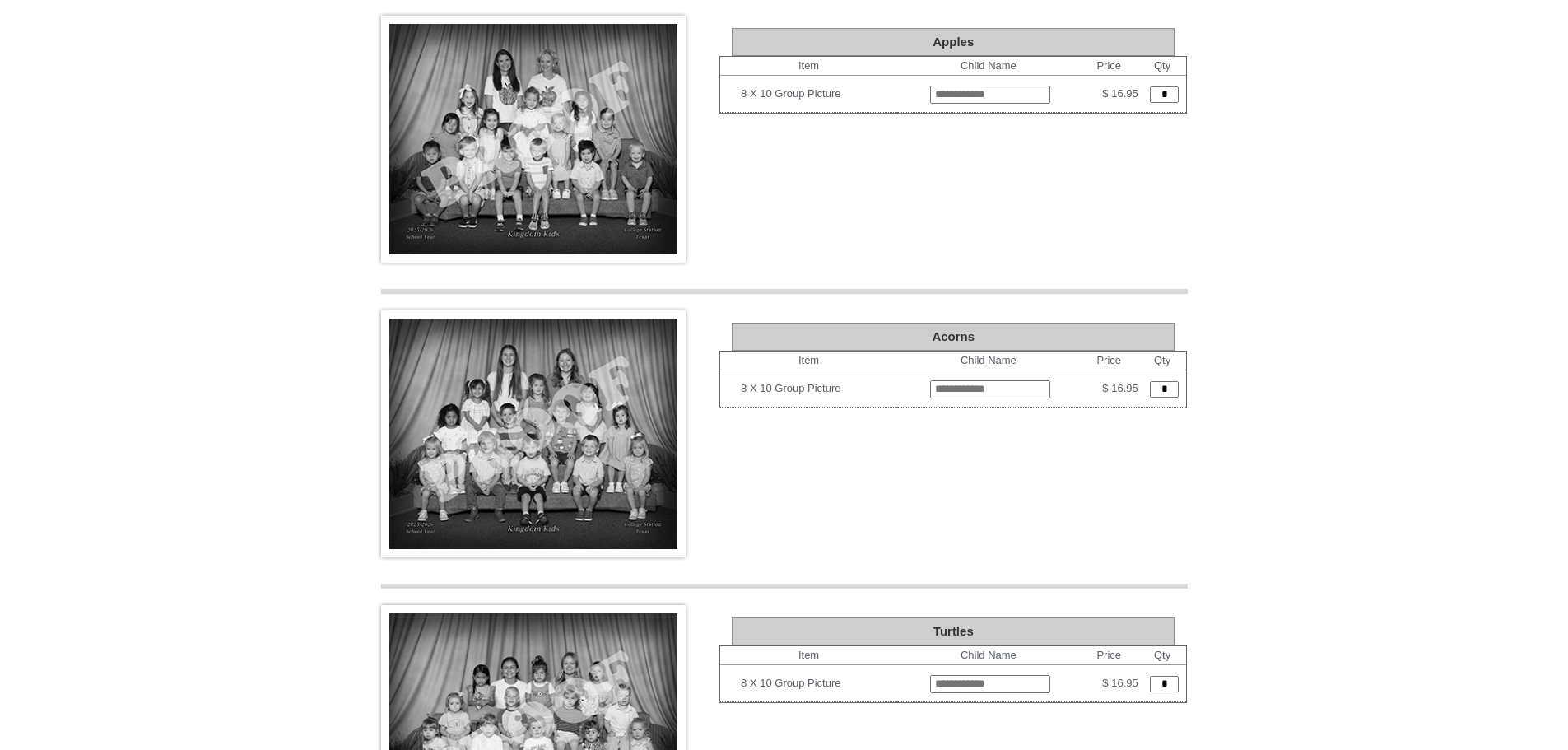
scroll to position [1418, 0]
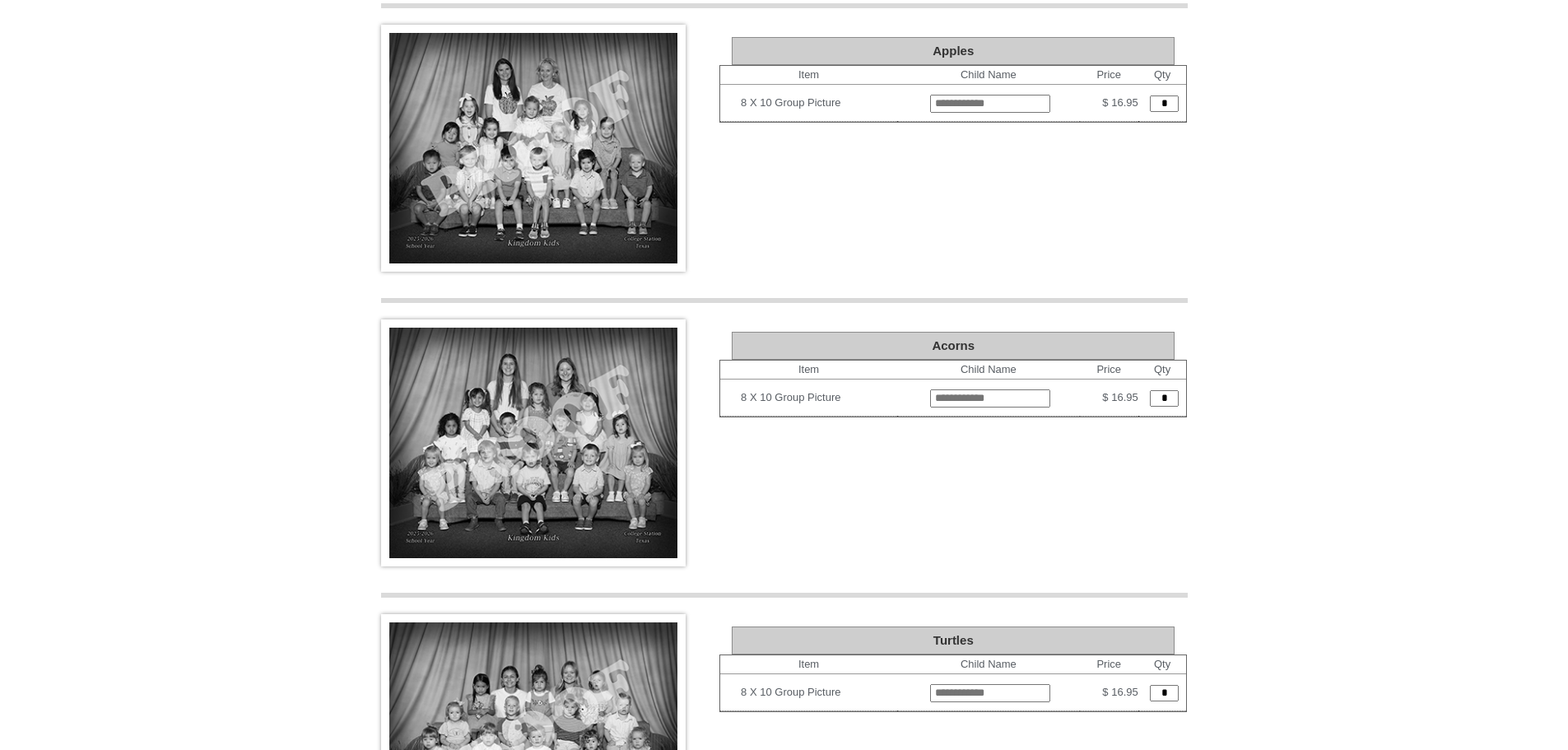
click at [930, 390] on input "text" at bounding box center [989, 398] width 120 height 18
type input "******"
click at [1186, 400] on td "*" at bounding box center [1162, 397] width 48 height 37
click at [1178, 400] on input "*" at bounding box center [1164, 398] width 28 height 16
type input "*"
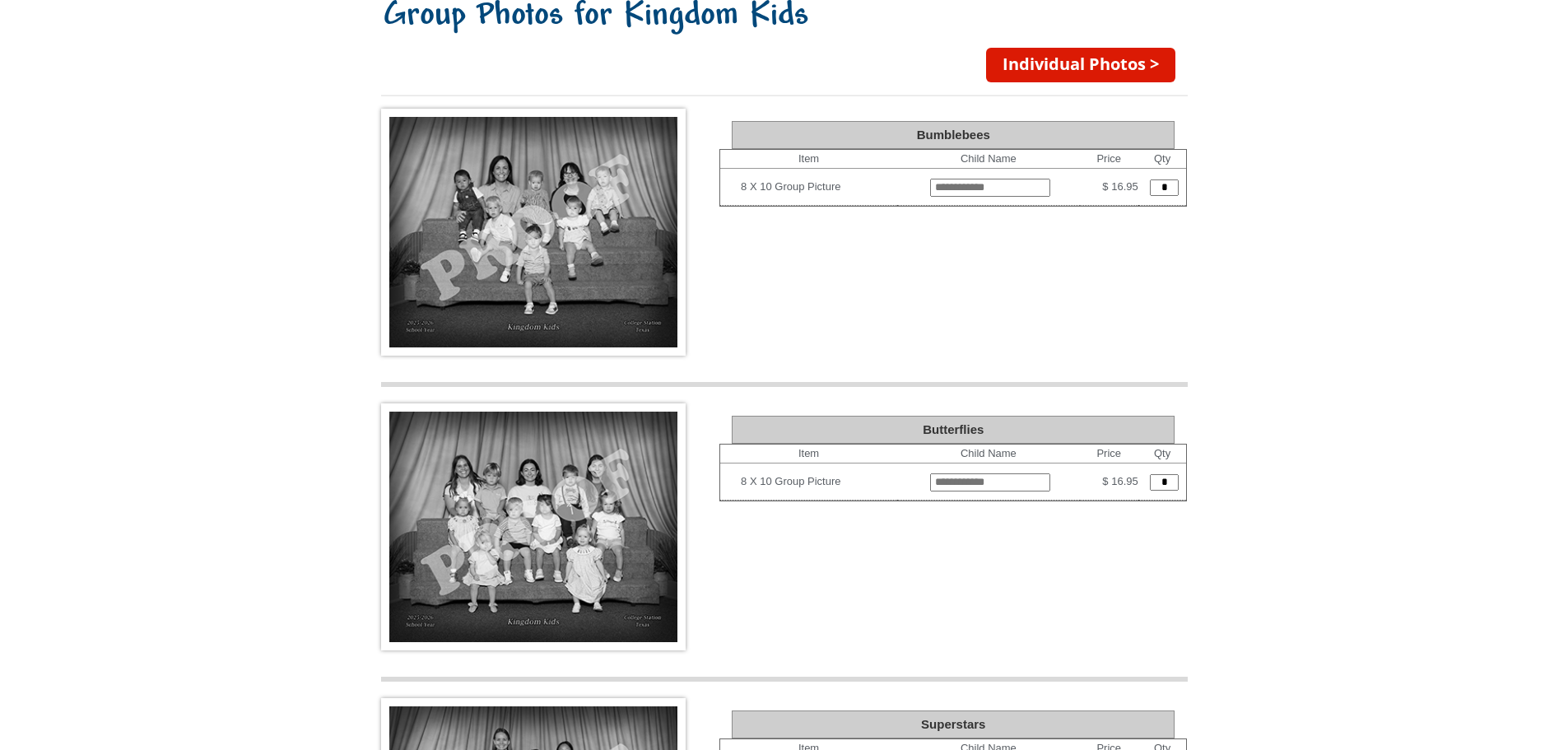
scroll to position [100, 0]
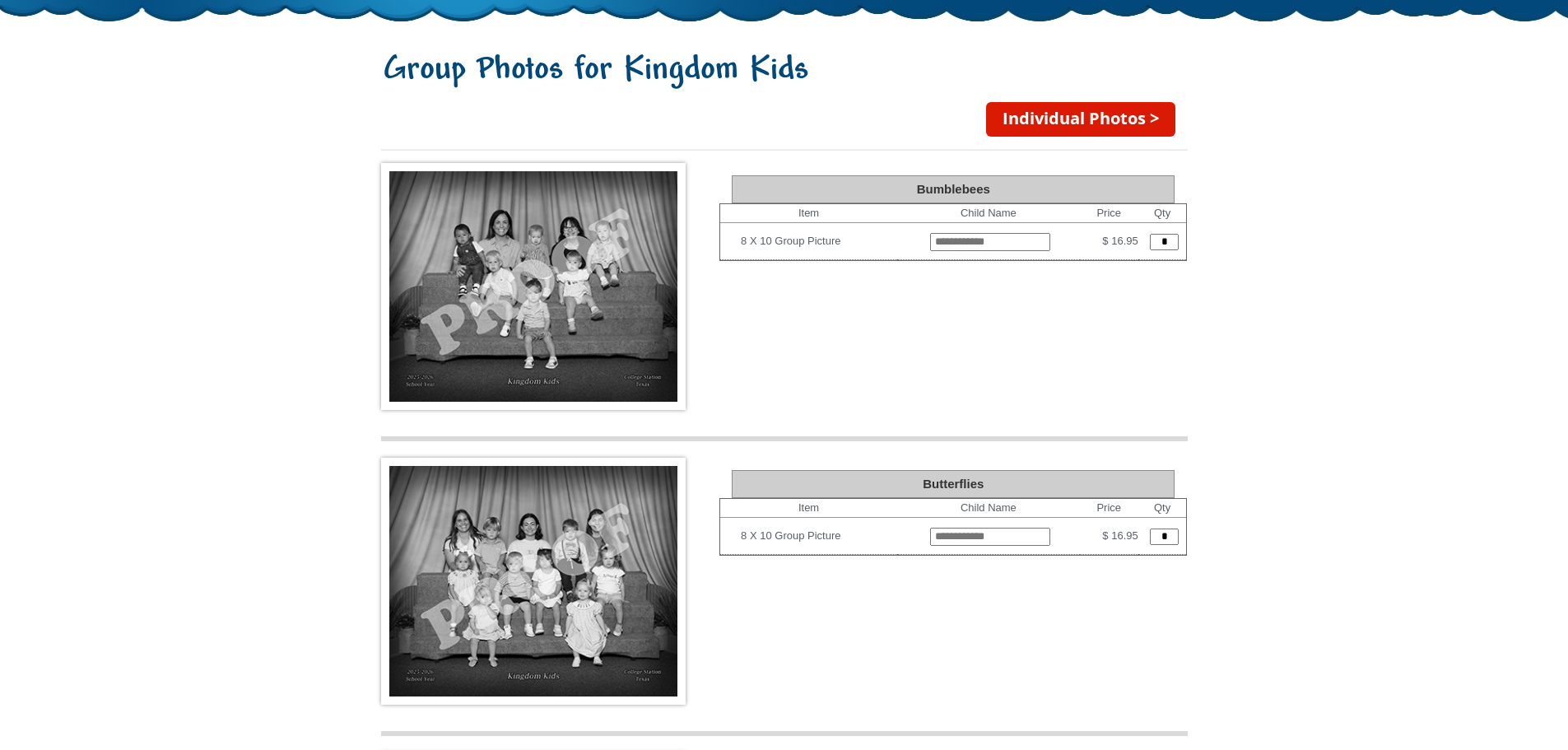
click at [930, 233] on input "text" at bounding box center [989, 241] width 120 height 18
type input "****"
click at [1145, 227] on td "*" at bounding box center [1162, 241] width 48 height 37
click at [1151, 236] on input "*" at bounding box center [1164, 241] width 28 height 16
click at [1161, 251] on input "*" at bounding box center [1164, 241] width 28 height 16
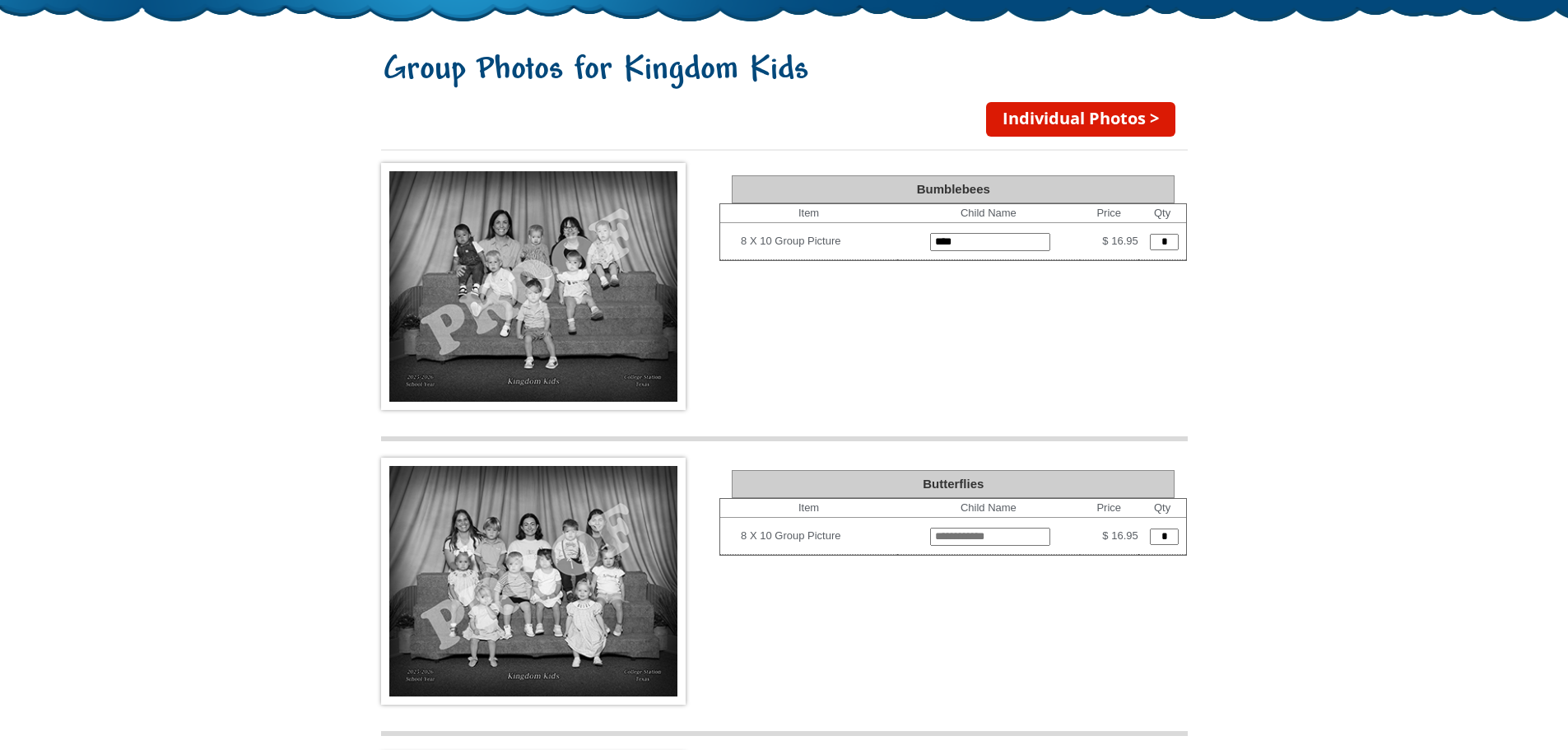
click at [1161, 251] on input "*" at bounding box center [1164, 241] width 28 height 16
type input "*"
click at [1379, 290] on body "(888) 598-4911 Menu Home FAQ Cart About Picture Day Contact Group Photos for Ki…" at bounding box center [784, 274] width 1568 height 750
click at [1022, 132] on link "Individual Photos >" at bounding box center [1081, 119] width 189 height 35
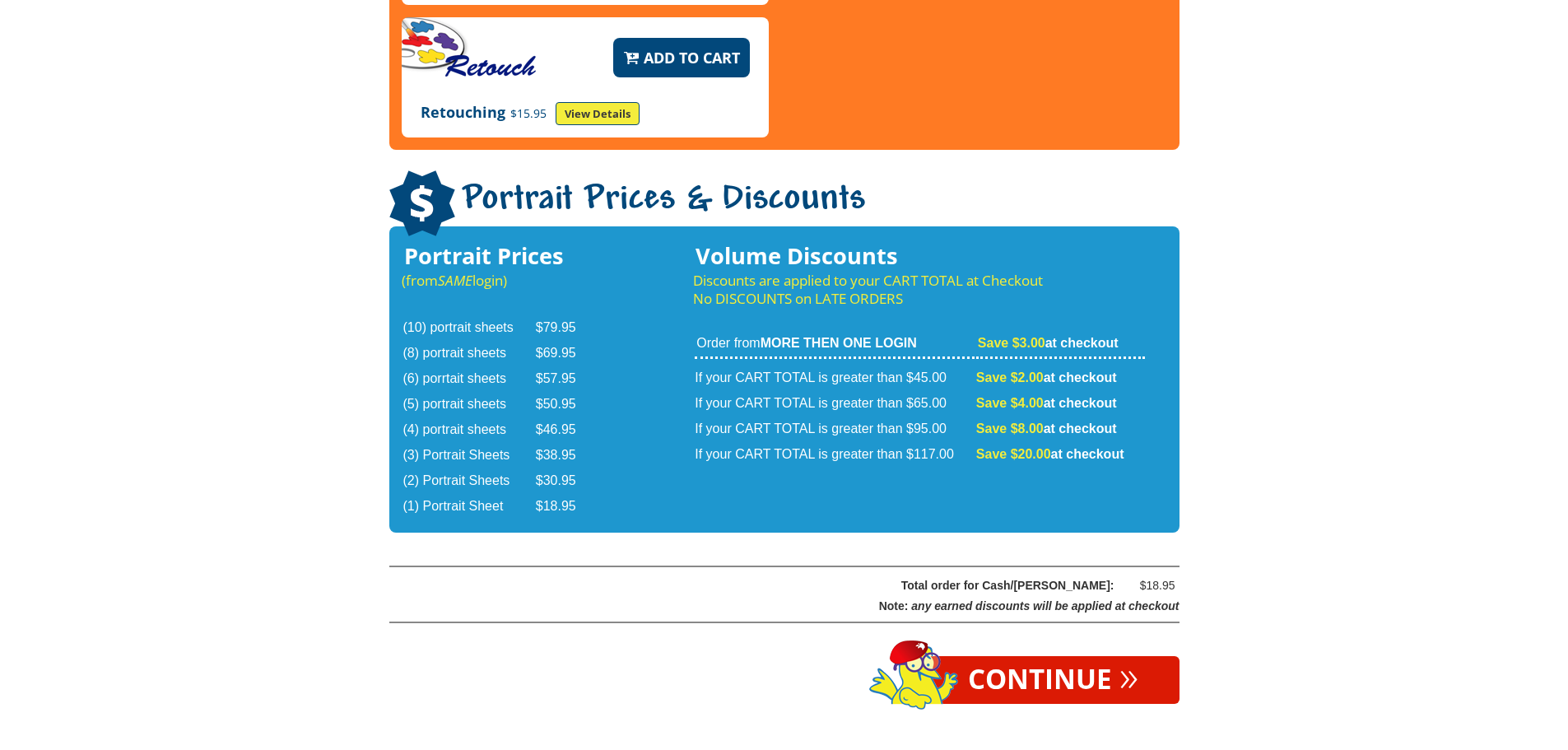
scroll to position [2634, 0]
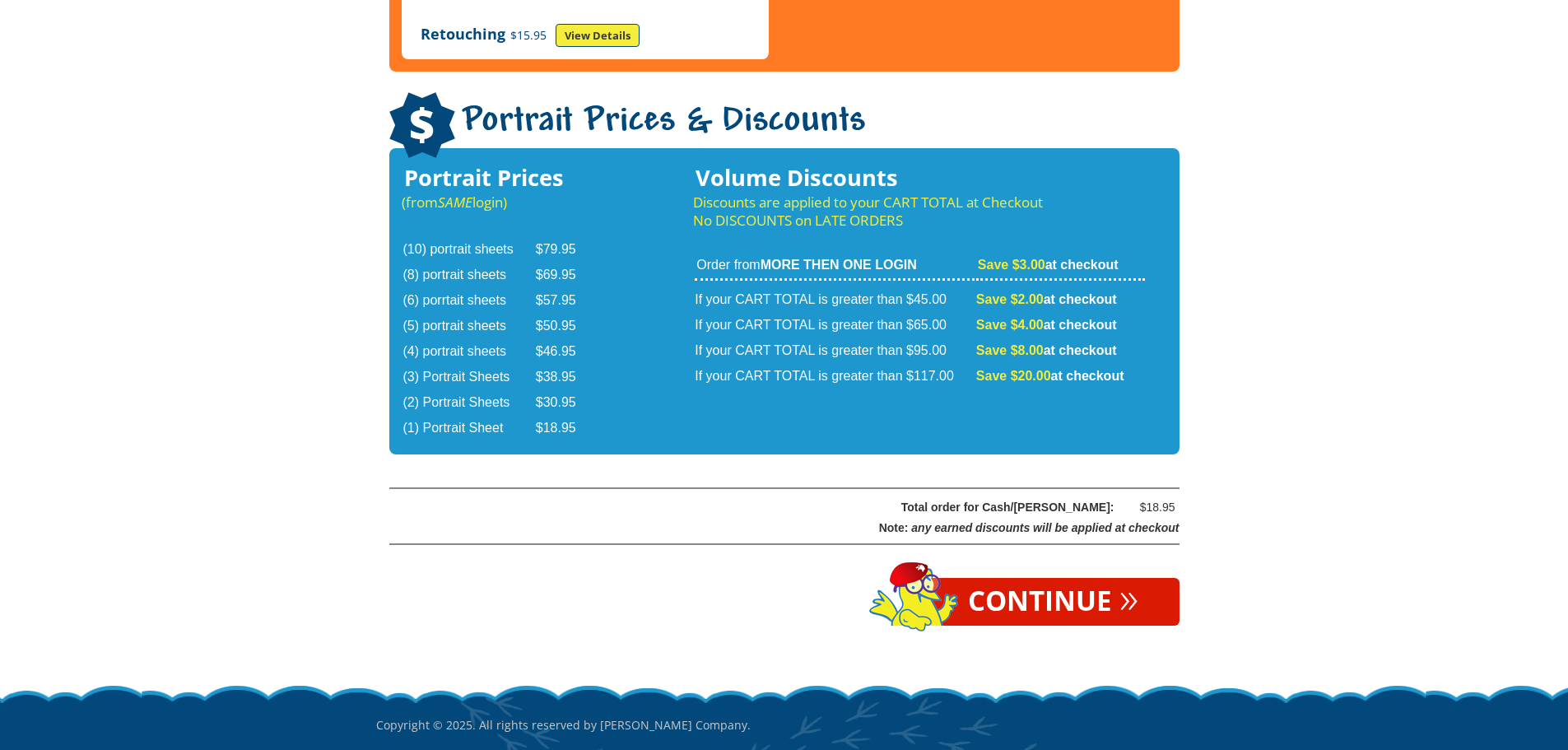
click at [984, 578] on link "Continue »" at bounding box center [1053, 602] width 253 height 47
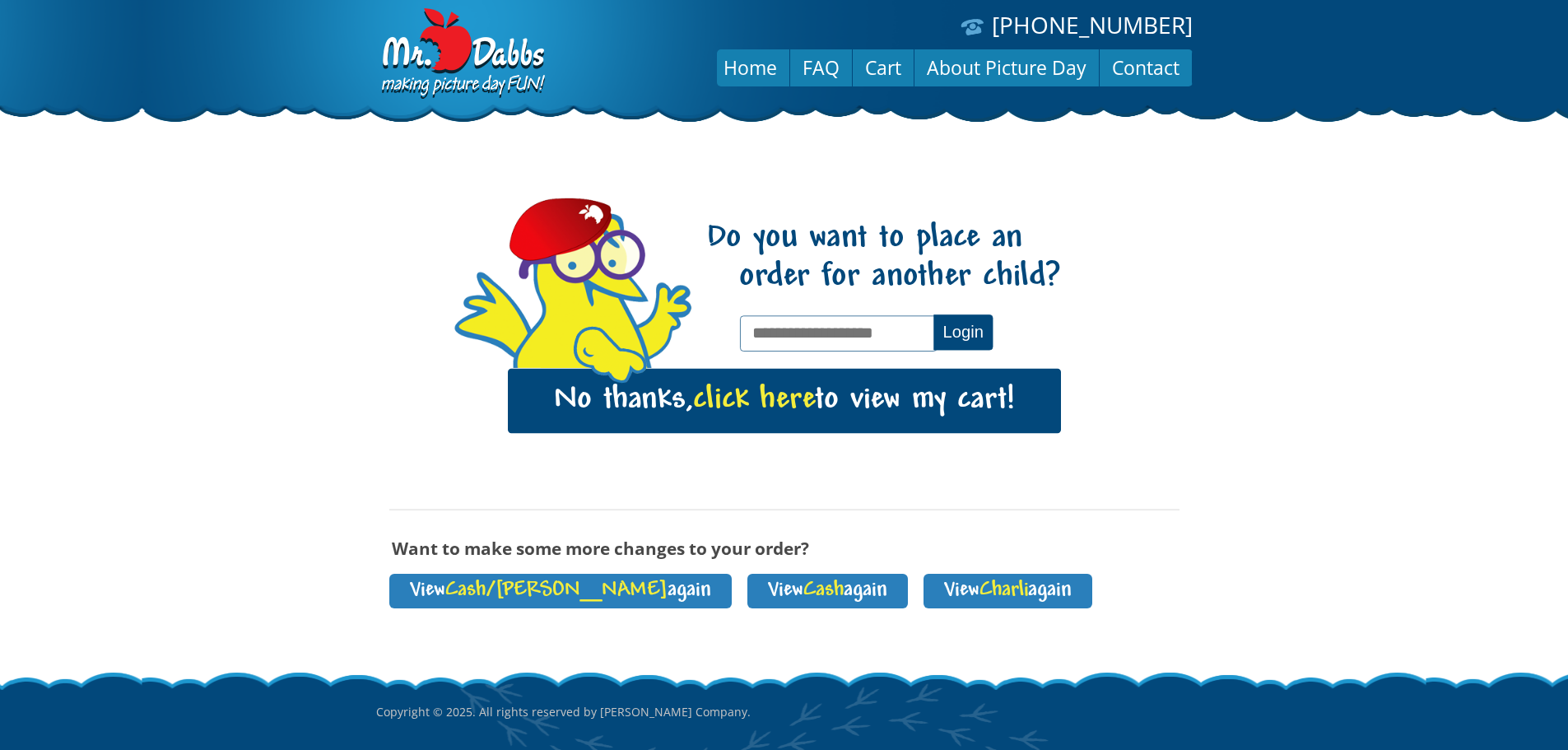
click at [699, 372] on link "No thanks, click here to view my cart!" at bounding box center [784, 401] width 553 height 64
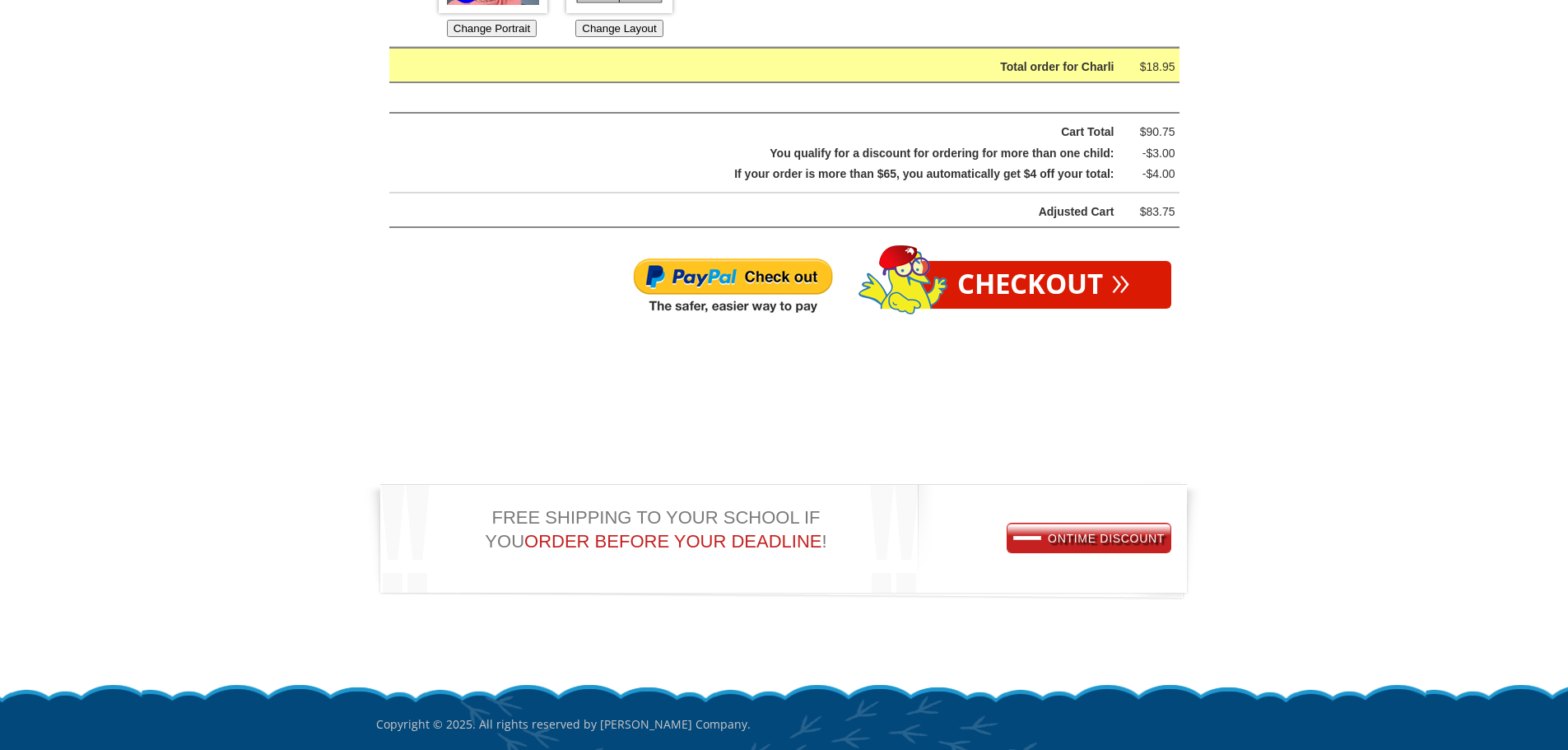
scroll to position [1317, 0]
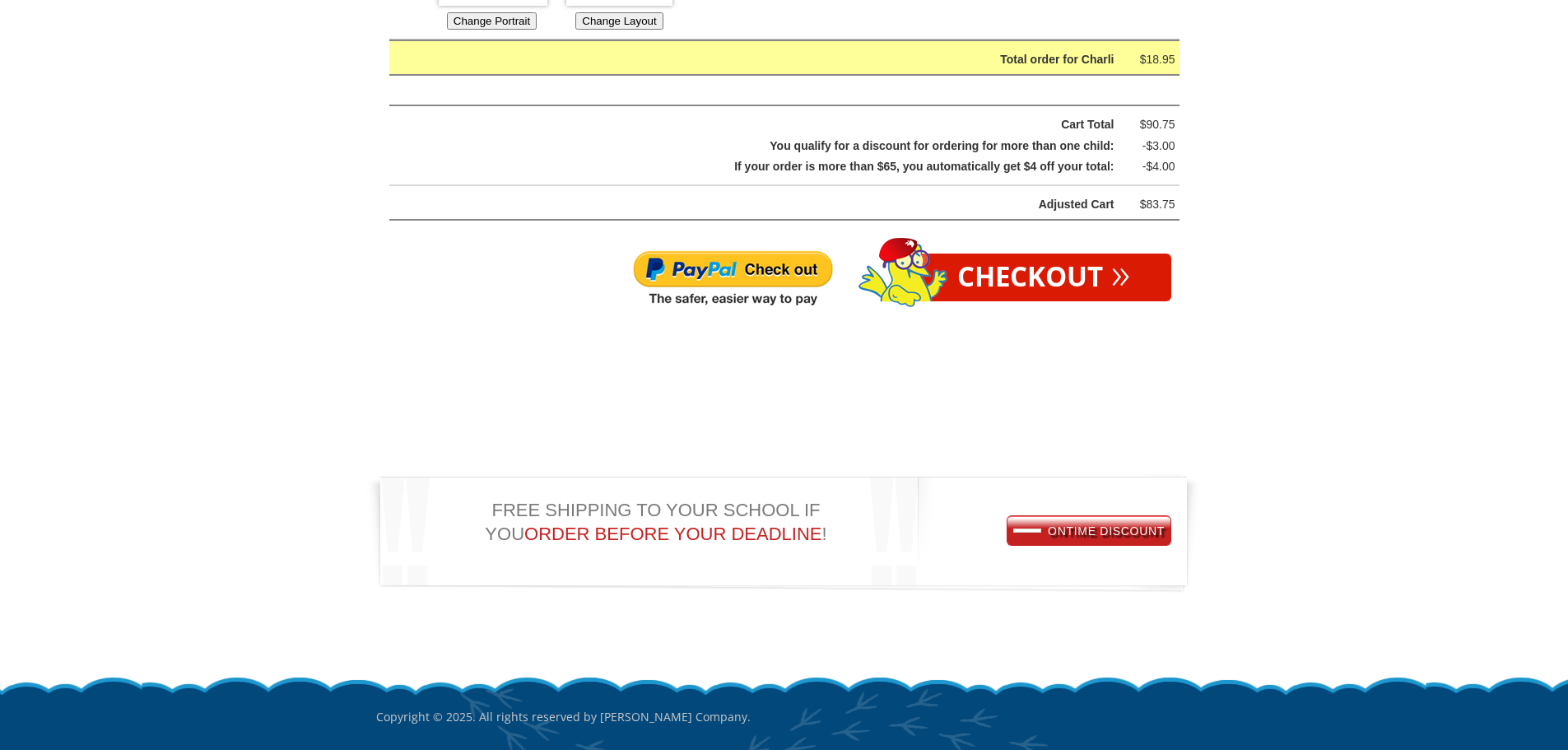
click at [950, 274] on link "Checkout »" at bounding box center [1044, 277] width 255 height 47
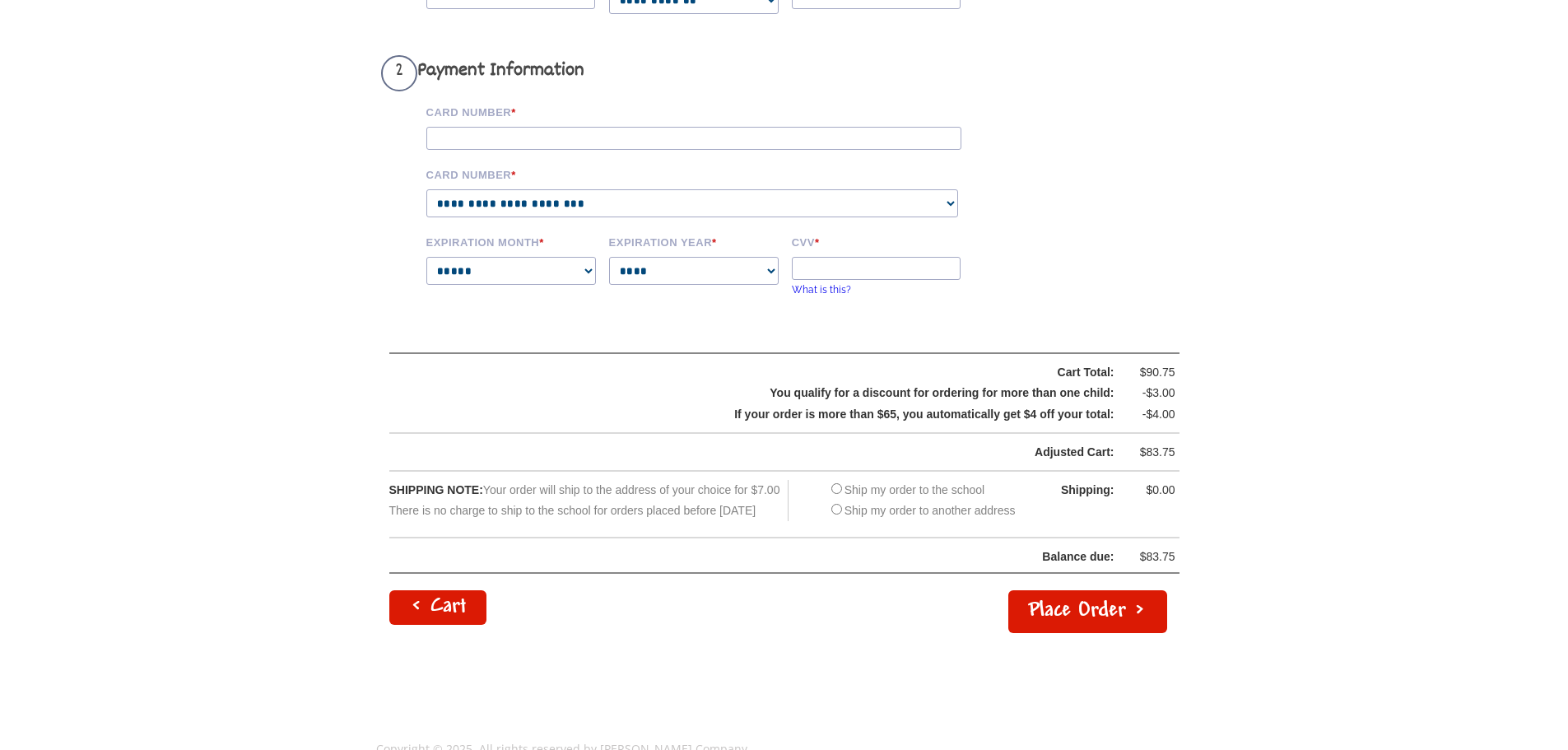
scroll to position [746, 0]
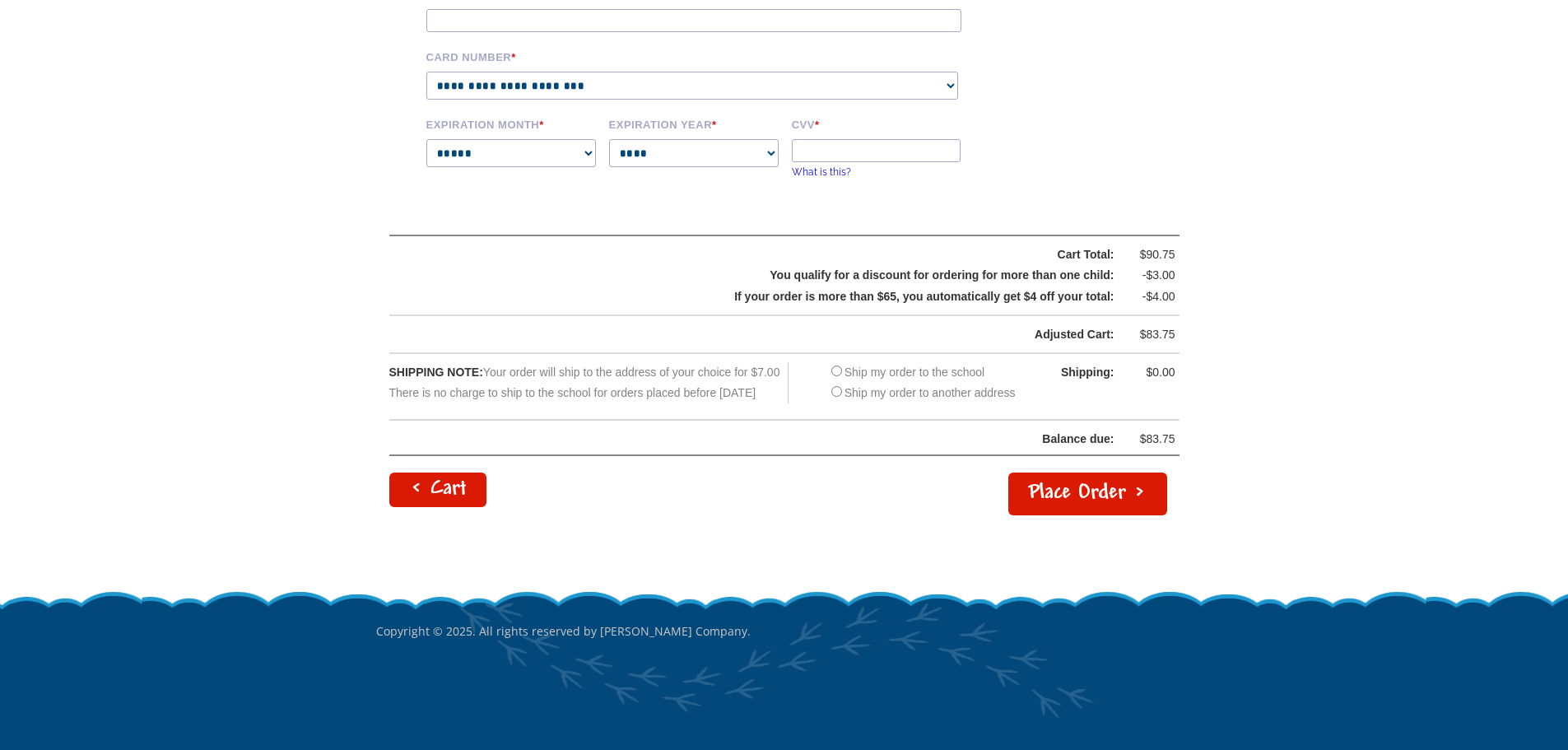
click at [460, 492] on link "< Cart" at bounding box center [438, 490] width 97 height 35
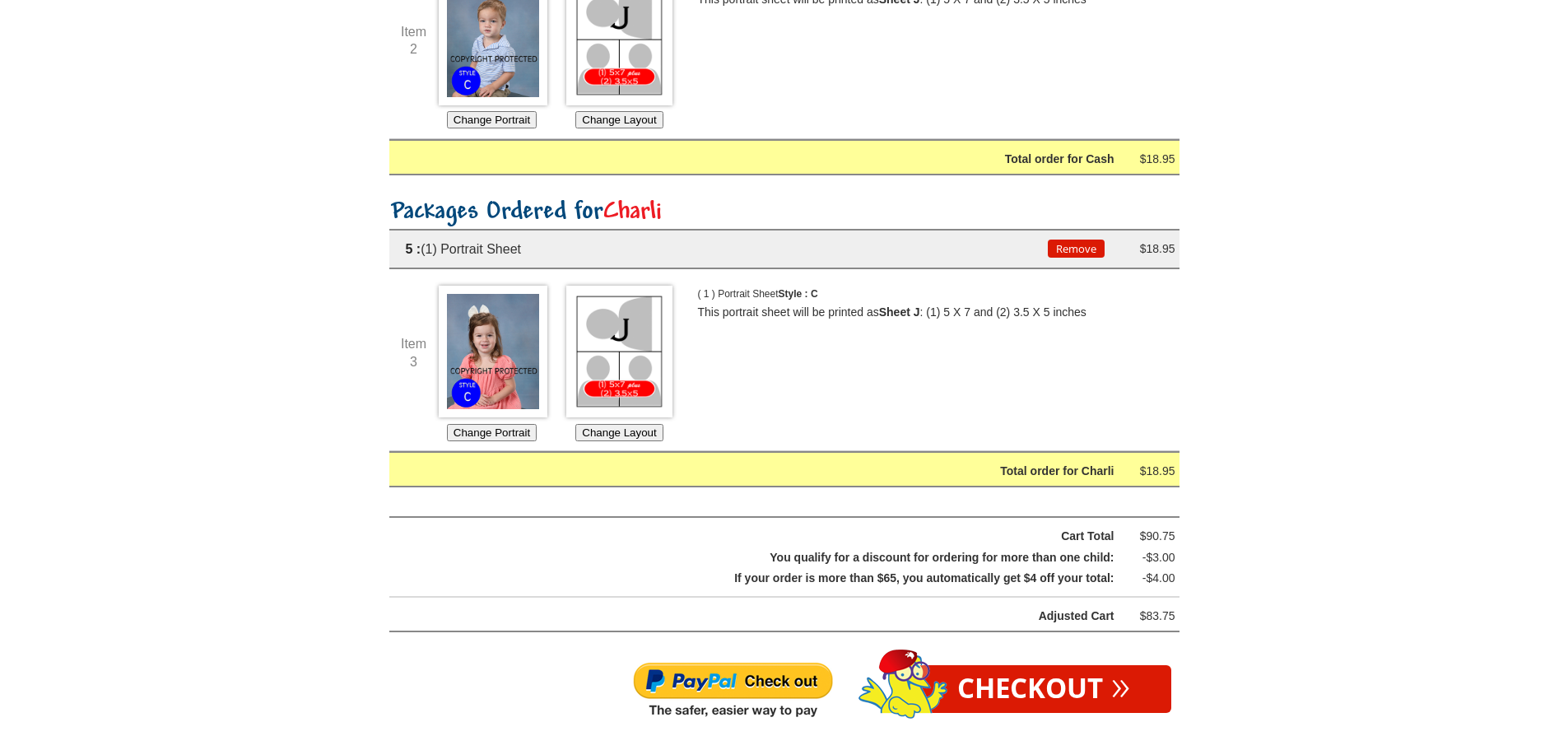
scroll to position [1317, 0]
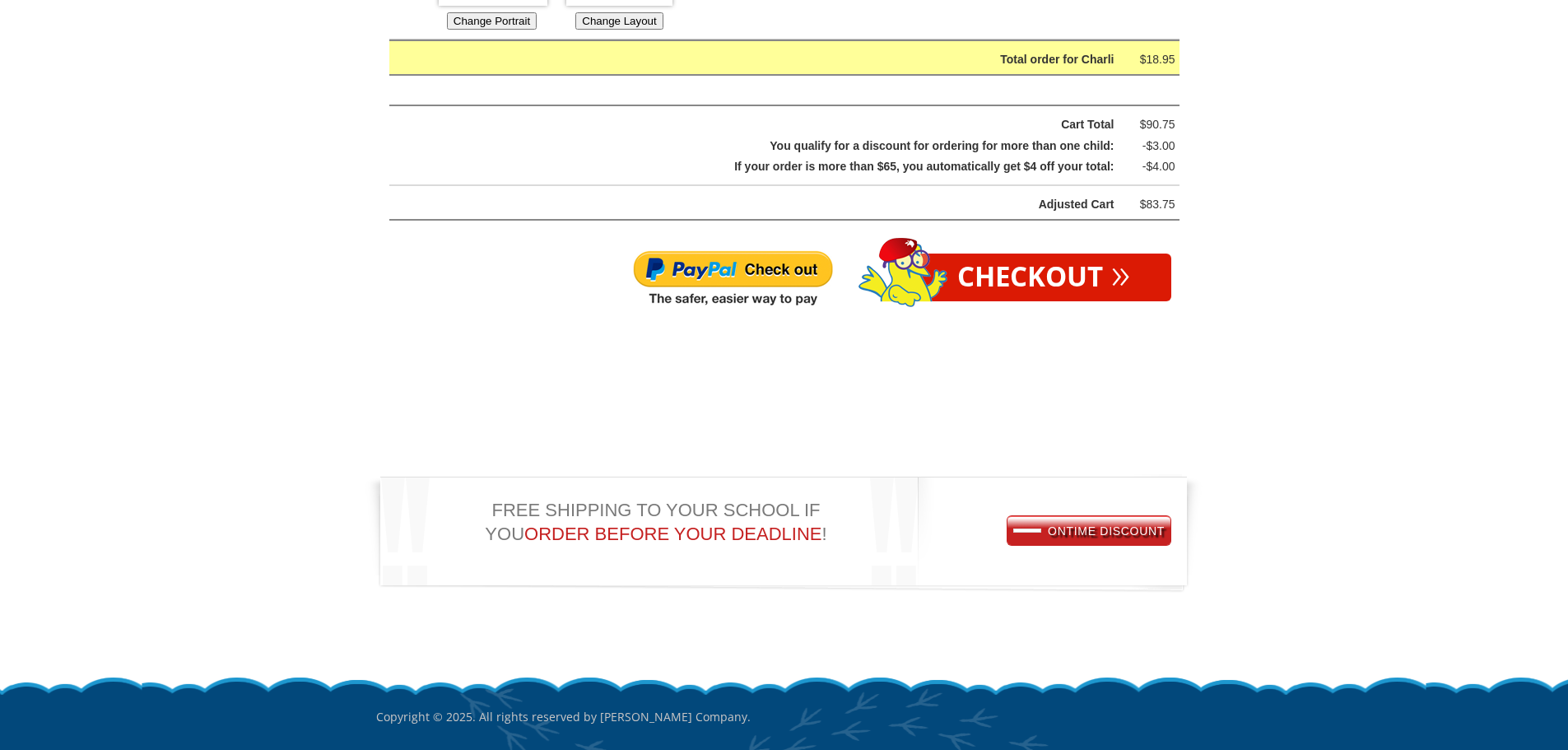
click at [775, 286] on img at bounding box center [732, 279] width 201 height 60
